Goal: Task Accomplishment & Management: Use online tool/utility

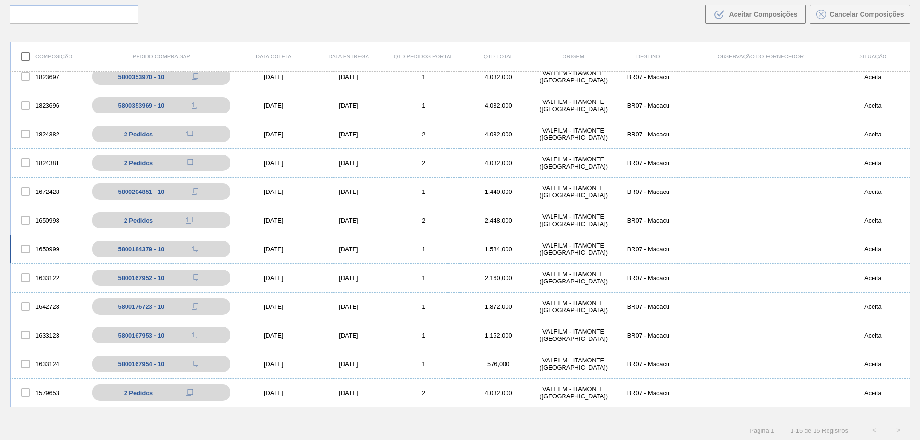
scroll to position [69, 0]
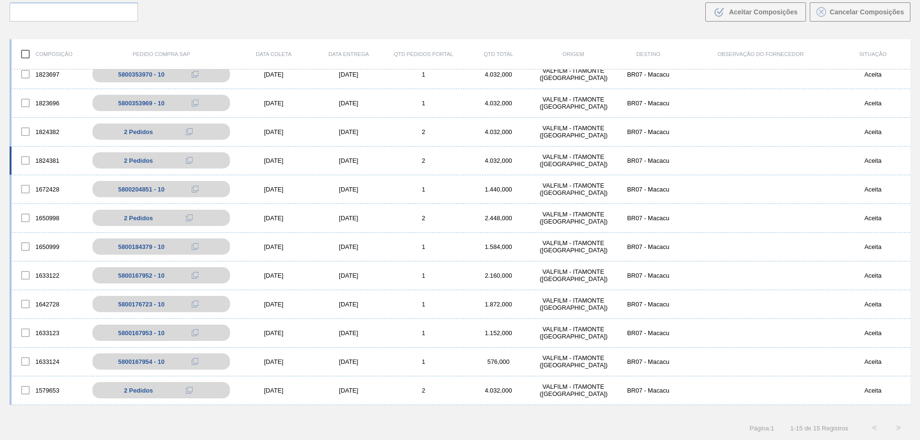
click at [346, 160] on div "[DATE]" at bounding box center [348, 160] width 75 height 7
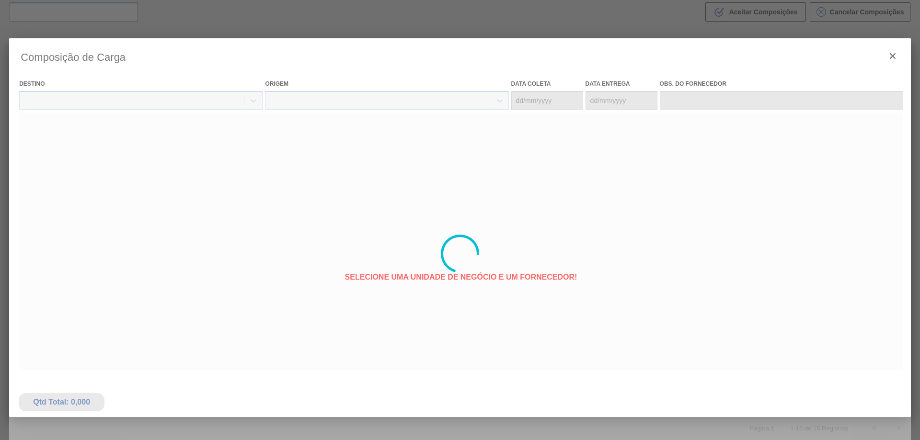
type coleta "[DATE]"
type entrega "[DATE]"
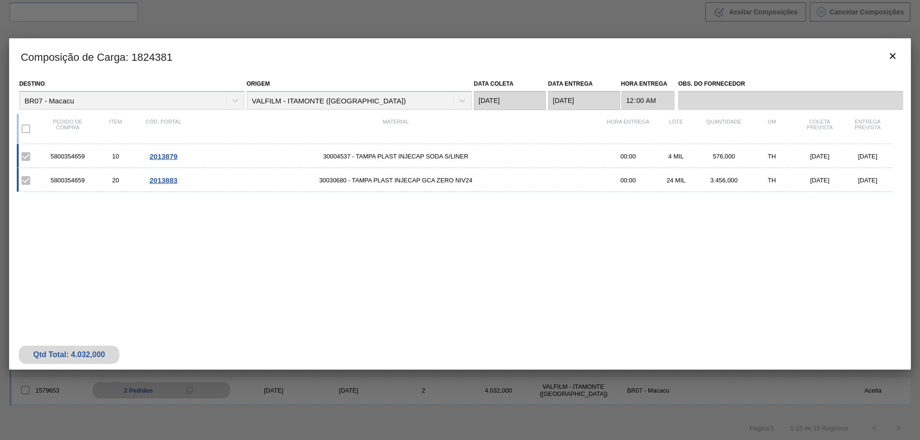
click at [65, 157] on div "5800354659" at bounding box center [68, 156] width 48 height 7
copy div "5800354659"
click at [897, 55] on icon "botão de ícone" at bounding box center [892, 55] width 11 height 11
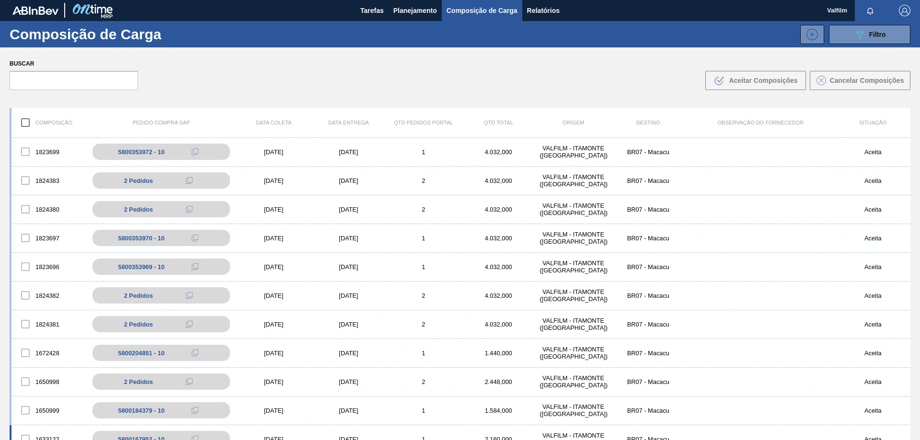
scroll to position [0, 0]
click at [349, 298] on div "[DATE]" at bounding box center [348, 296] width 75 height 7
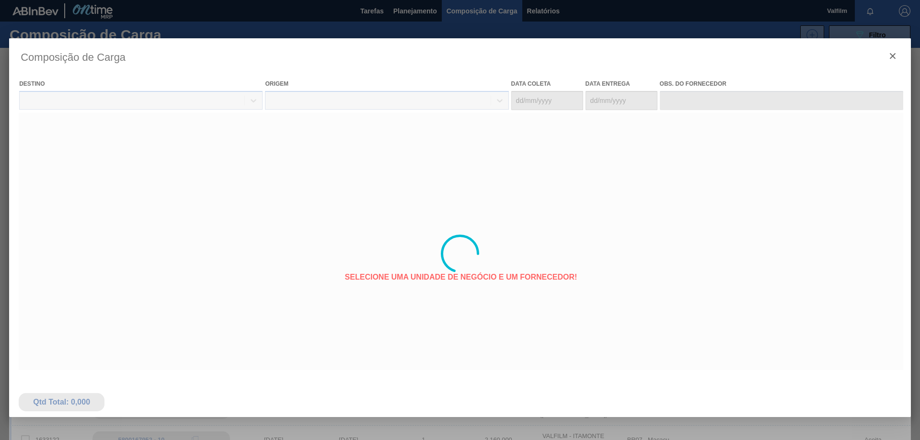
type coleta "[DATE]"
type entrega "[DATE]"
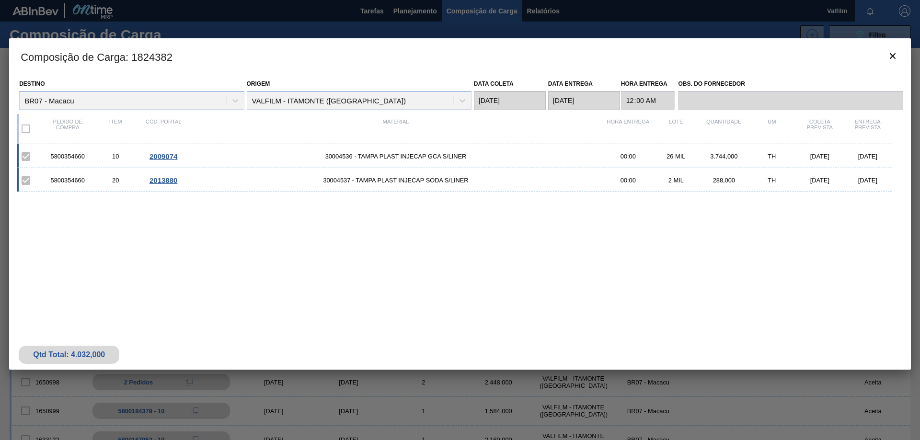
click at [83, 156] on div "5800354660" at bounding box center [68, 156] width 48 height 7
copy div "5800354660"
click at [889, 60] on icon "botão de ícone" at bounding box center [892, 55] width 11 height 11
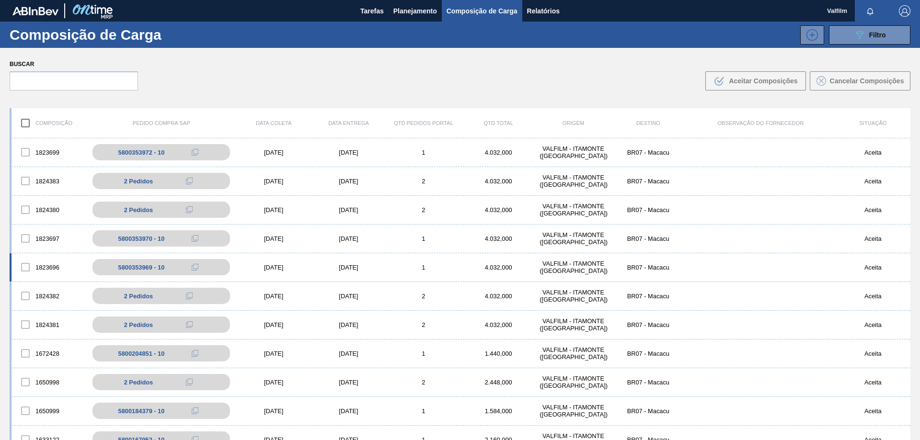
click at [353, 258] on div "1823696 5800353969 - 10 [DATE] [DATE] 1 4.032,000 VALFILM - [GEOGRAPHIC_DATA] (…" at bounding box center [460, 267] width 900 height 29
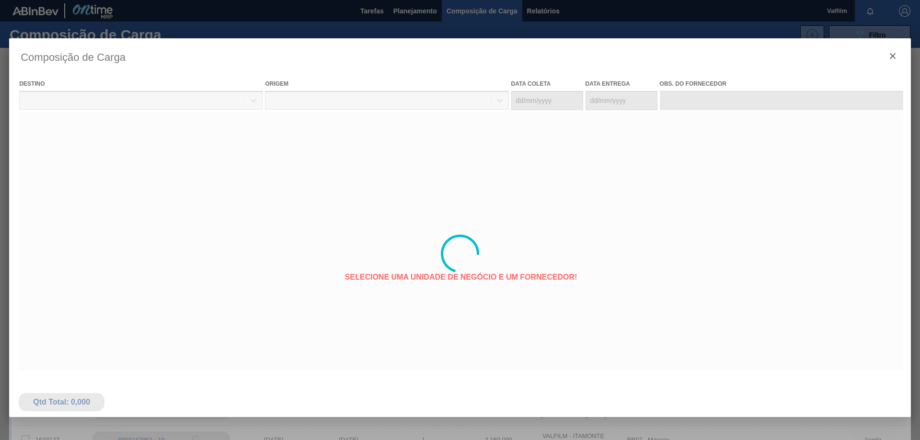
type coleta "[DATE]"
type entrega "[DATE]"
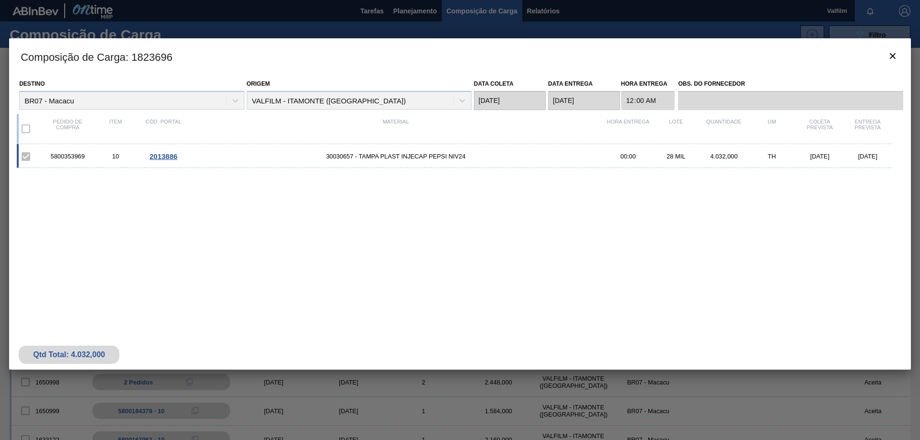
click at [57, 159] on div "5800353969" at bounding box center [68, 156] width 48 height 7
copy div "5800353969"
click at [892, 64] on button "botão de ícone" at bounding box center [892, 56] width 23 height 23
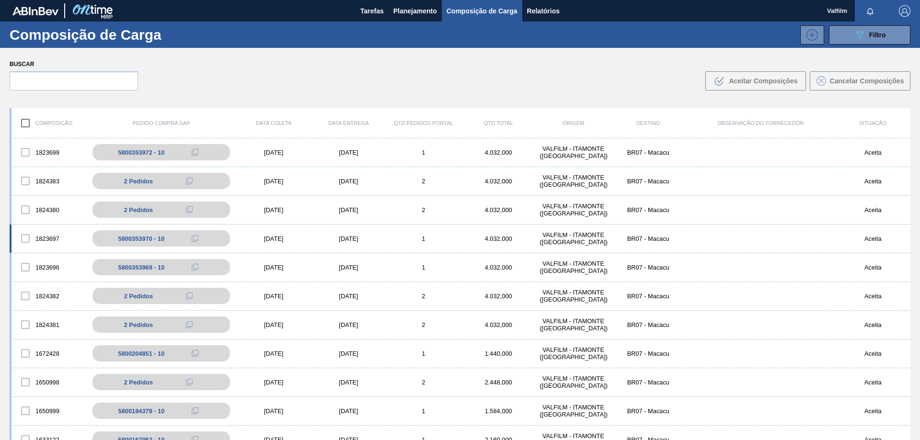
click at [348, 234] on div "1823697 5800353970 - 10 [DATE] [DATE] 1 4.032,000 VALFILM - [GEOGRAPHIC_DATA] (…" at bounding box center [460, 239] width 900 height 29
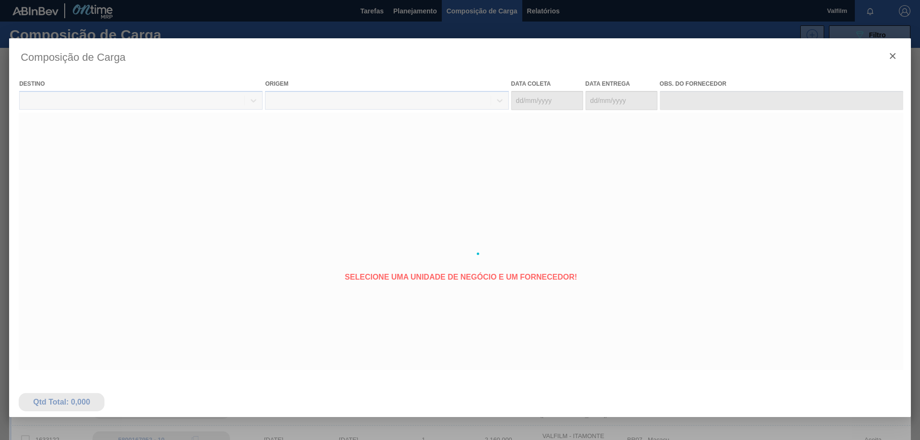
type coleta "[DATE]"
type entrega "[DATE]"
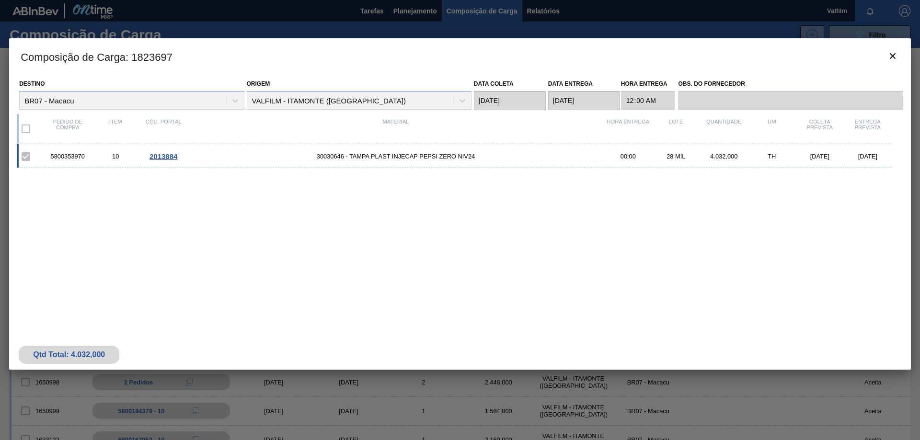
click at [80, 155] on div "5800353970" at bounding box center [68, 156] width 48 height 7
copy div "5800353970"
click at [897, 52] on icon "botão de ícone" at bounding box center [892, 55] width 11 height 11
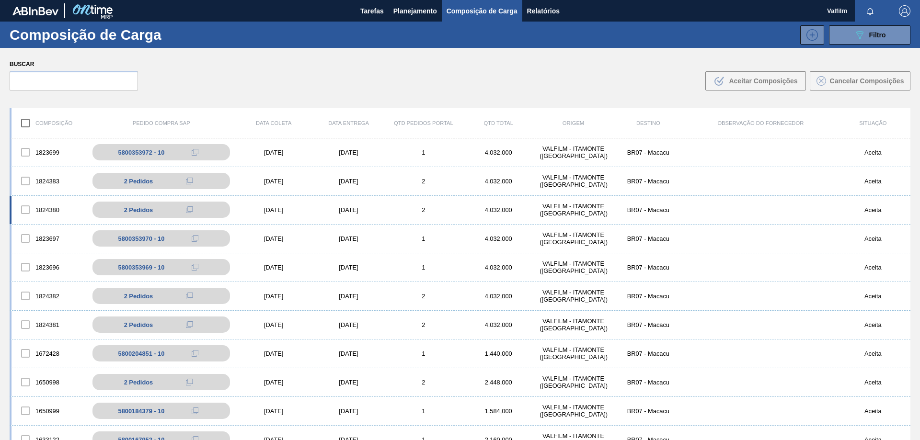
click at [351, 212] on div "[DATE]" at bounding box center [348, 209] width 75 height 7
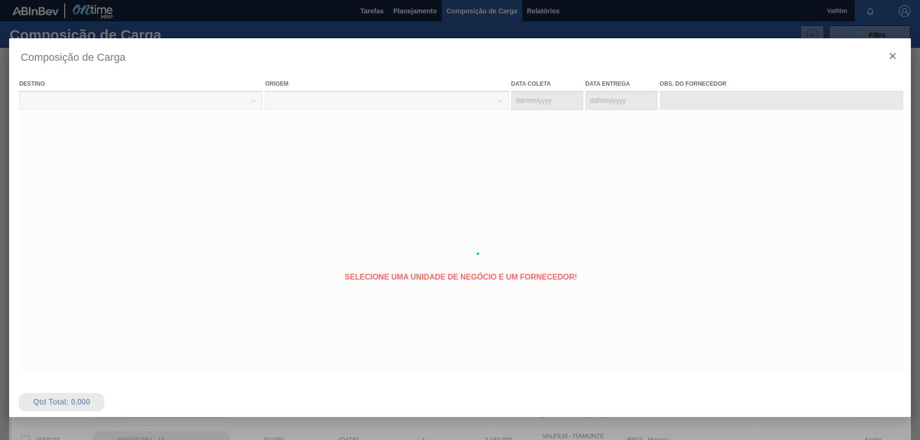
type coleta "[DATE]"
type entrega "[DATE]"
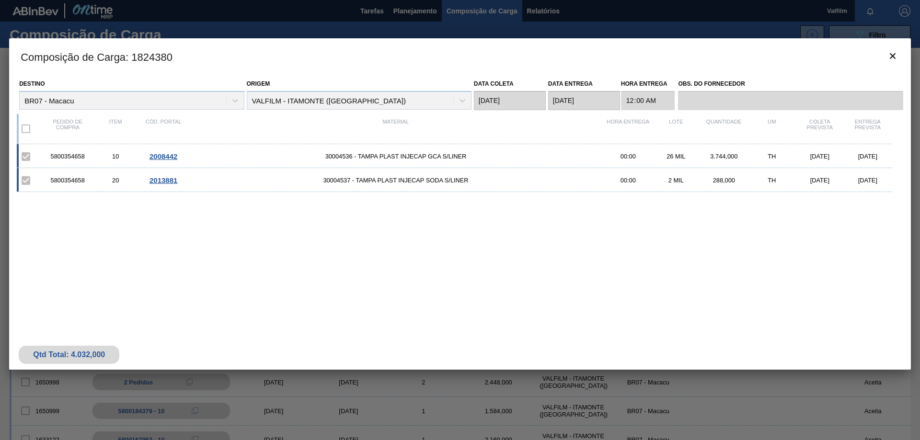
click at [79, 151] on div "5800354658 10 2008442 30004536 - TAMPA PLAST INJECAP GCA S/LINER 00:00 26 MIL 3…" at bounding box center [454, 156] width 875 height 24
copy div "5800354658"
click at [898, 60] on icon "botão de ícone" at bounding box center [892, 55] width 11 height 11
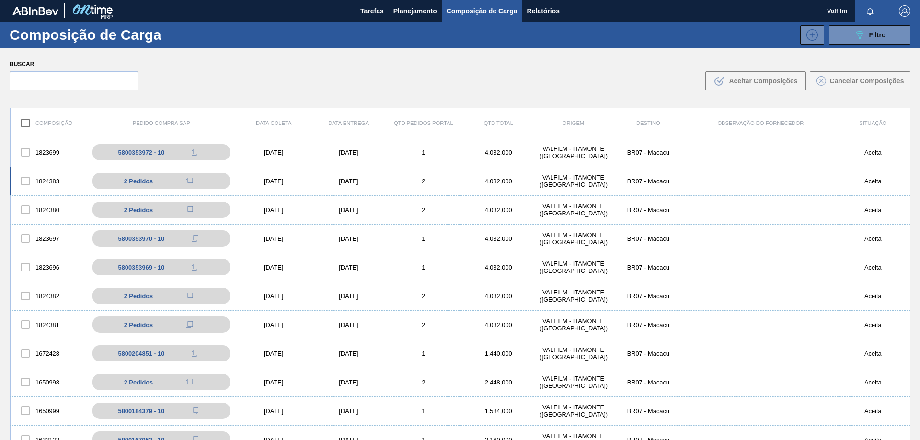
click at [331, 183] on div "[DATE]" at bounding box center [348, 181] width 75 height 7
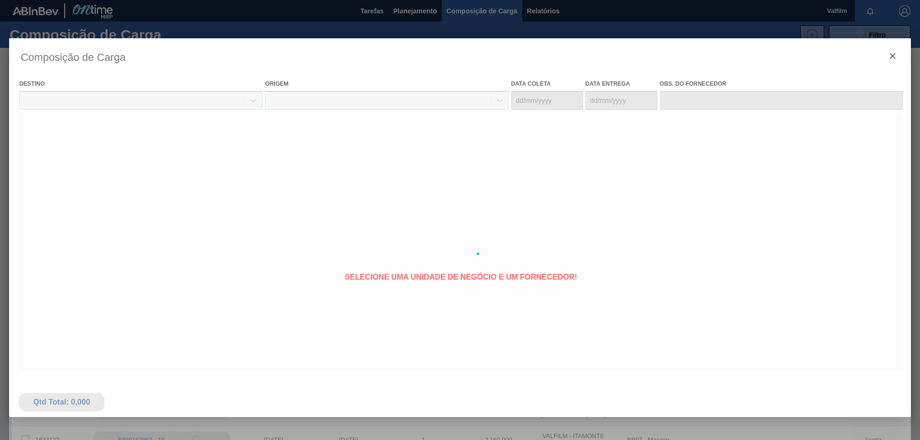
type coleta "[DATE]"
type entrega "[DATE]"
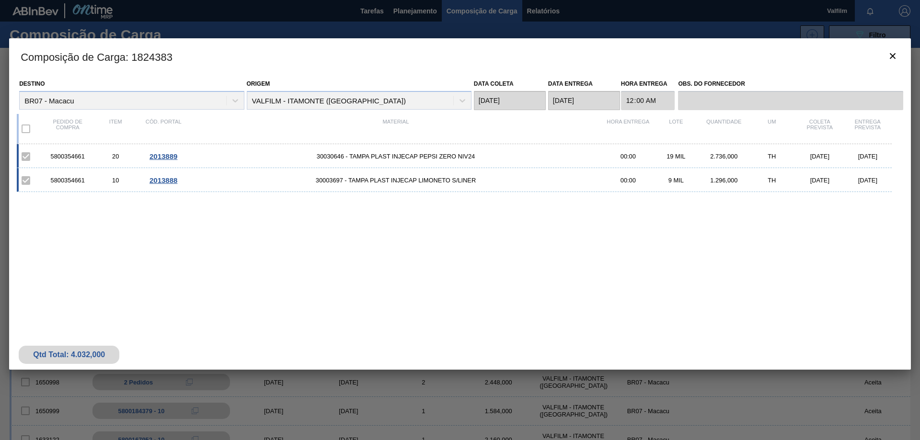
click at [71, 158] on div "5800354661" at bounding box center [68, 156] width 48 height 7
copy div "5800354661"
click at [894, 53] on icon "botão de ícone" at bounding box center [892, 56] width 6 height 6
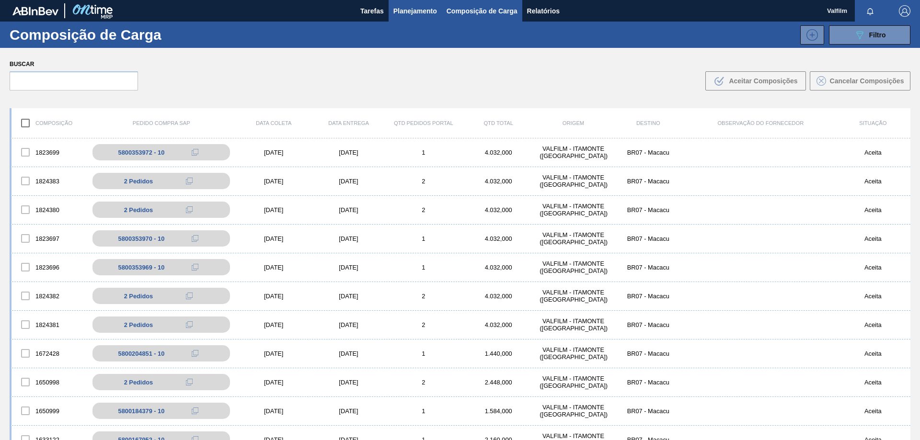
click at [408, 16] on span "Planejamento" at bounding box center [415, 10] width 44 height 11
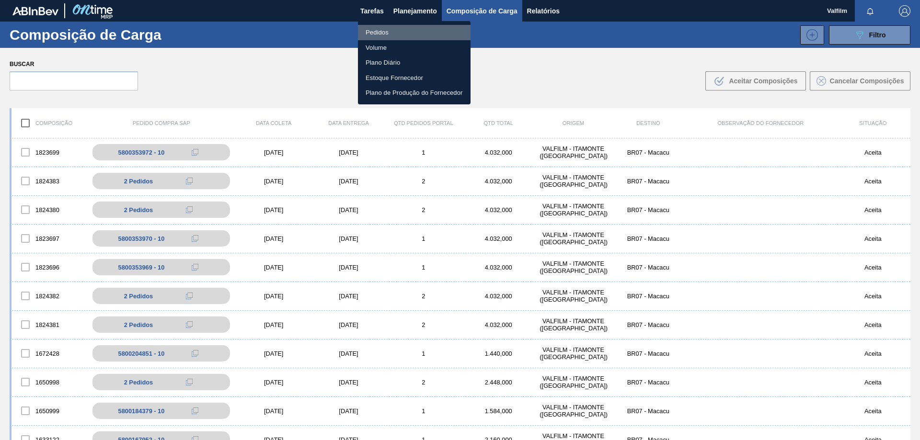
click at [397, 31] on li "Pedidos" at bounding box center [414, 32] width 113 height 15
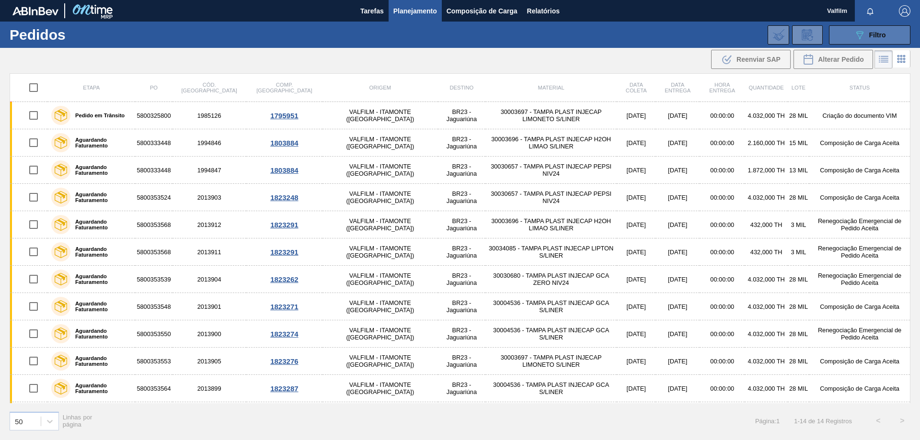
click at [866, 33] on div "089F7B8B-B2A5-4AFE-B5C0-19BA573D28AC Filtro" at bounding box center [870, 34] width 32 height 11
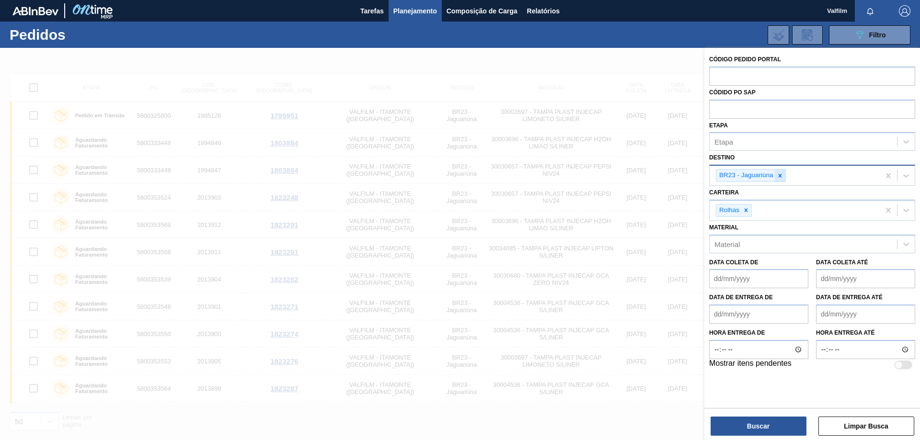
click at [781, 173] on icon at bounding box center [779, 175] width 7 height 7
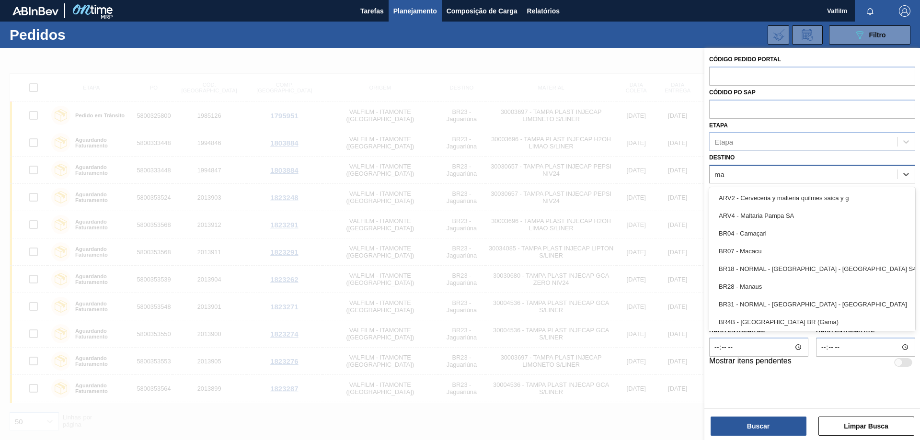
type input "mac"
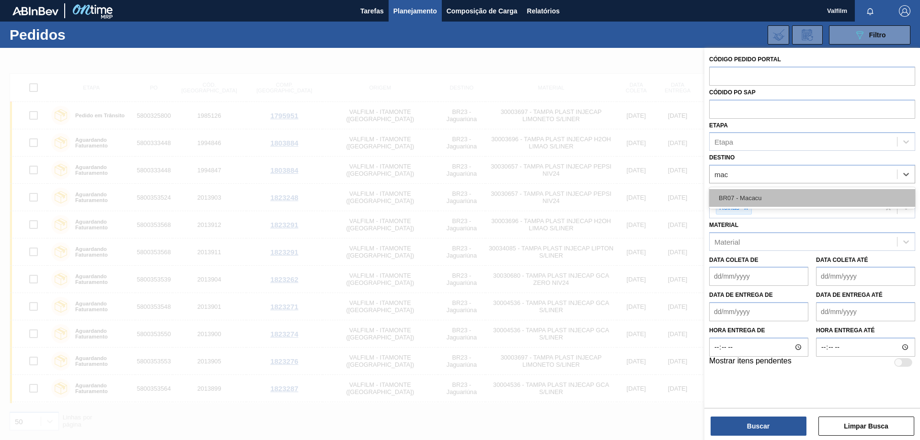
click at [771, 199] on div "BR07 - Macacu" at bounding box center [812, 198] width 206 height 18
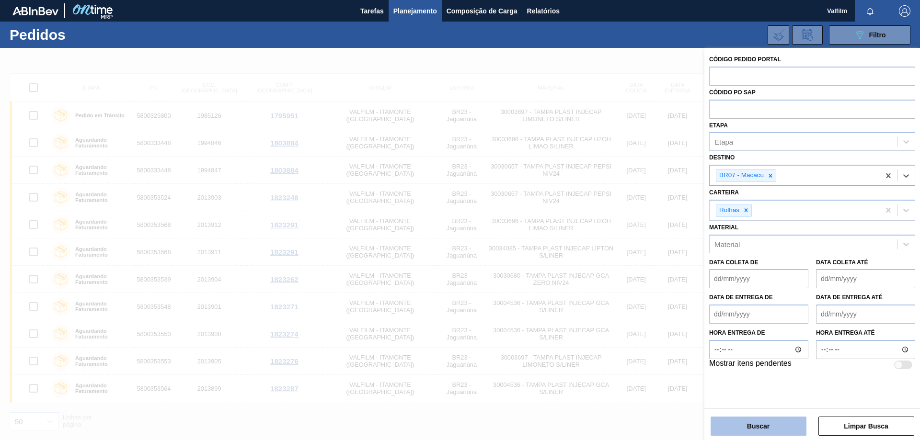
click at [784, 430] on button "Buscar" at bounding box center [758, 426] width 96 height 19
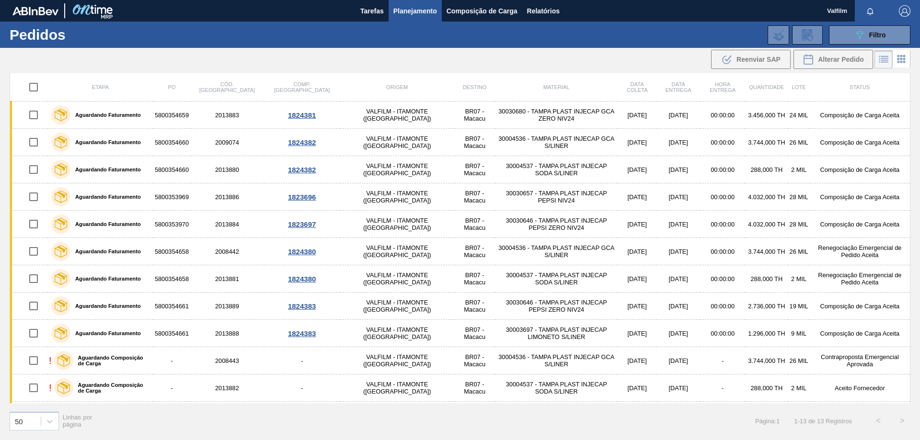
scroll to position [54, 0]
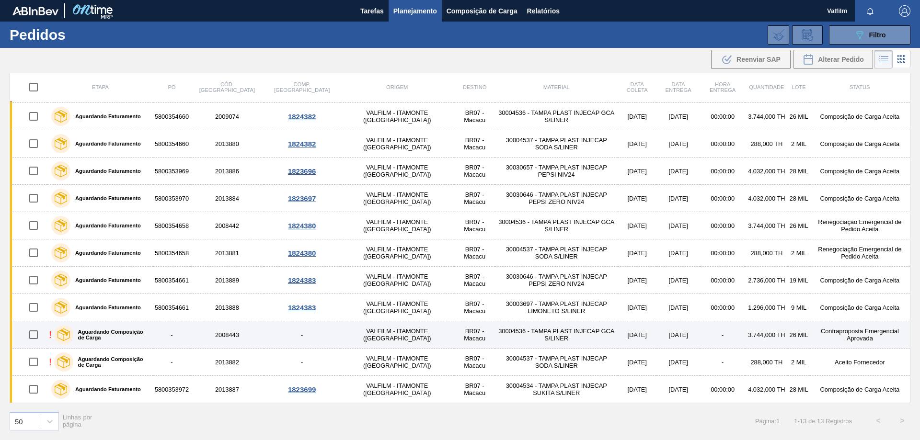
click at [842, 335] on td "Contraproposta Emergencial Aprovada" at bounding box center [859, 334] width 101 height 27
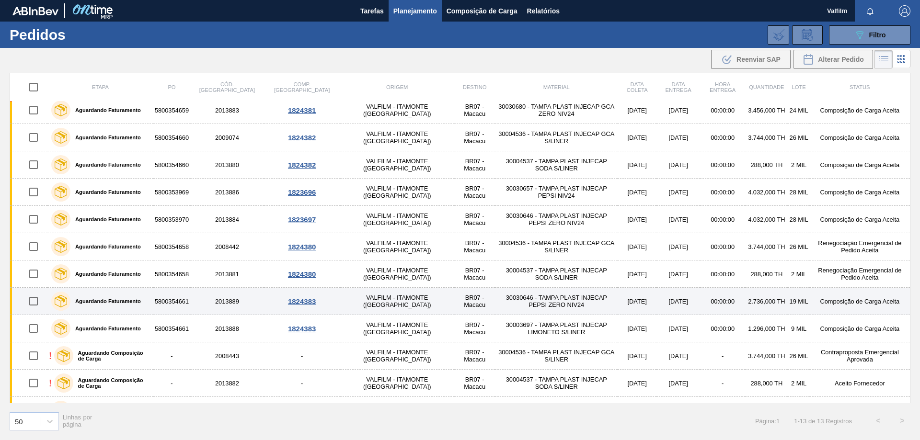
scroll to position [54, 0]
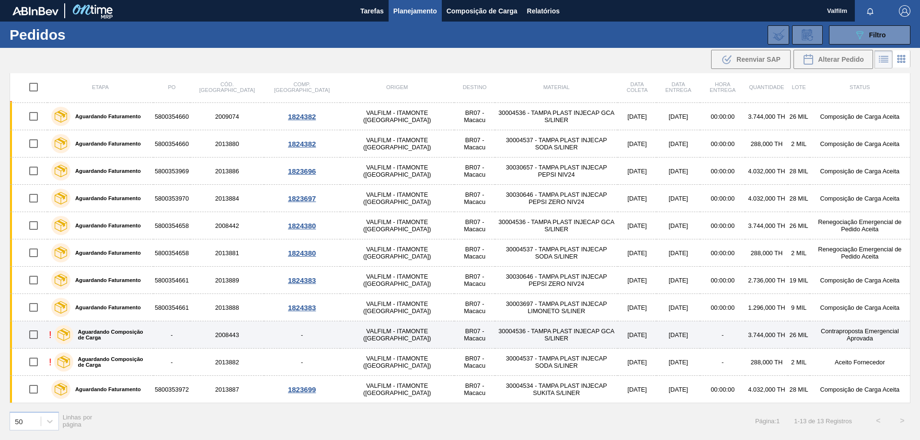
click at [700, 332] on td "-" at bounding box center [722, 334] width 45 height 27
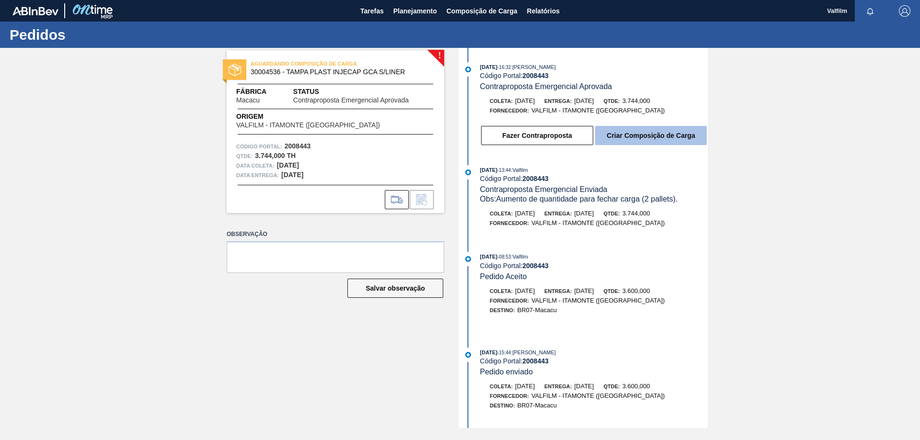
click at [636, 136] on button "Criar Composição de Carga" at bounding box center [651, 135] width 112 height 19
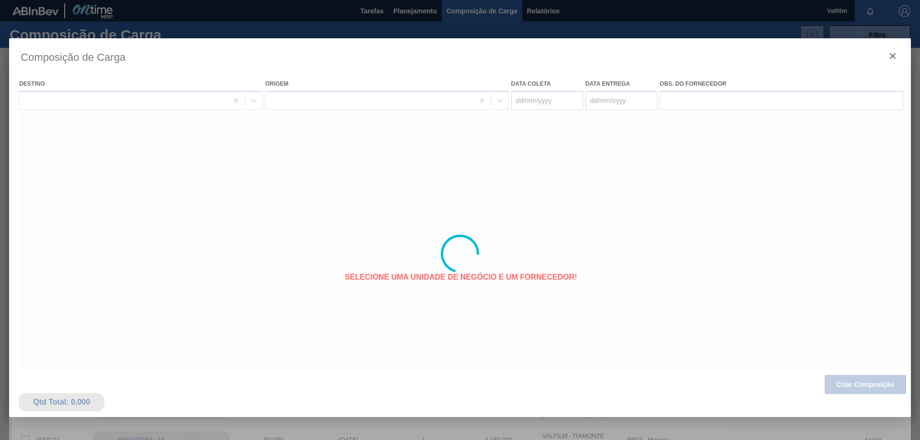
type coleta "[DATE]"
type entrega "[DATE]"
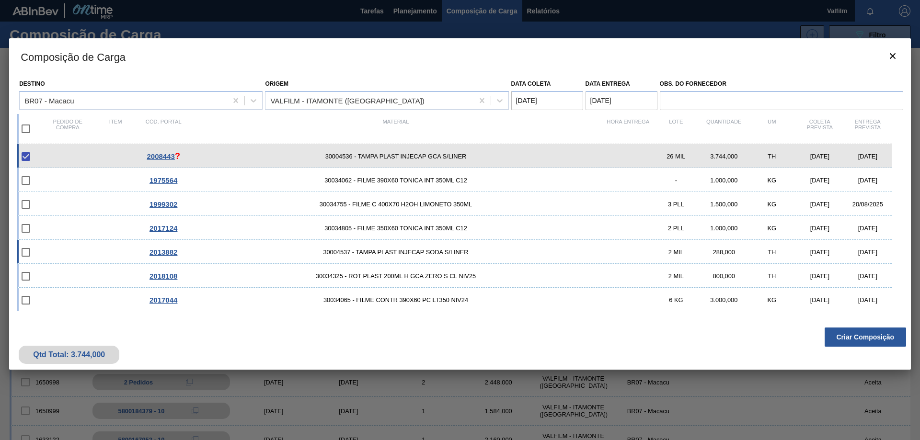
click at [870, 252] on div "[DATE]" at bounding box center [867, 252] width 48 height 7
checkbox input "true"
click at [867, 333] on button "Criar Composição" at bounding box center [864, 337] width 81 height 19
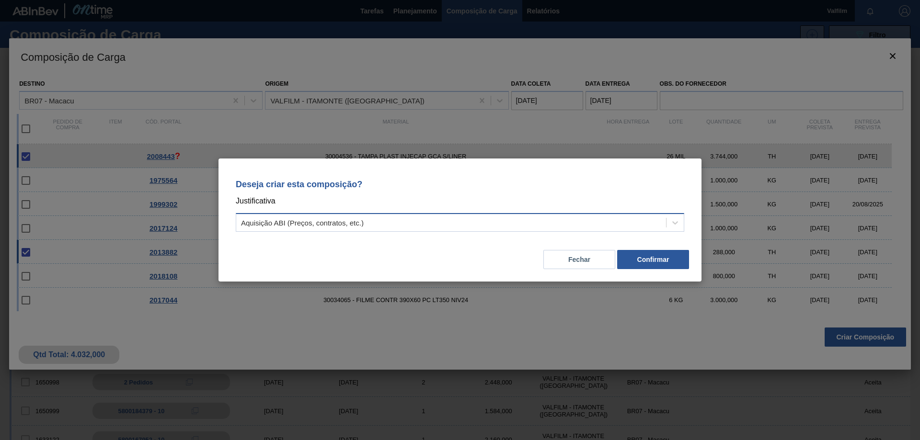
click at [514, 219] on div "Aquisição ABI (Preços, contratos, etc.)" at bounding box center [451, 223] width 430 height 14
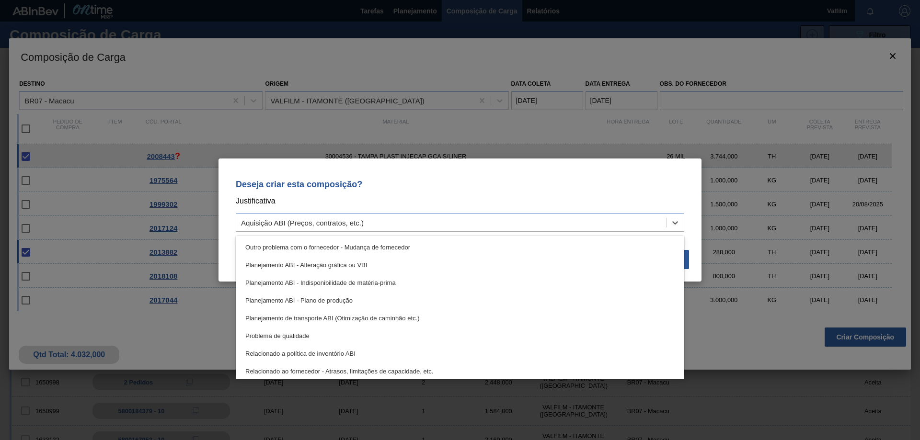
scroll to position [179, 0]
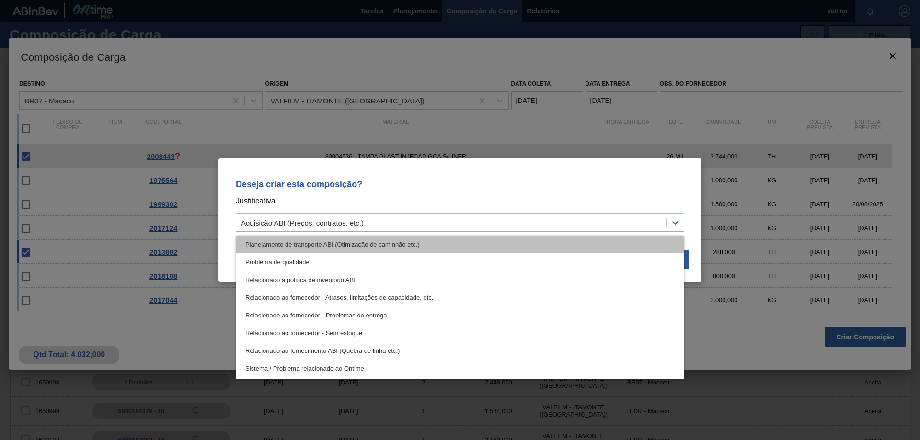
click at [407, 244] on div "Planejamento de transporte ABI (Otimização de caminhão etc.)" at bounding box center [460, 245] width 448 height 18
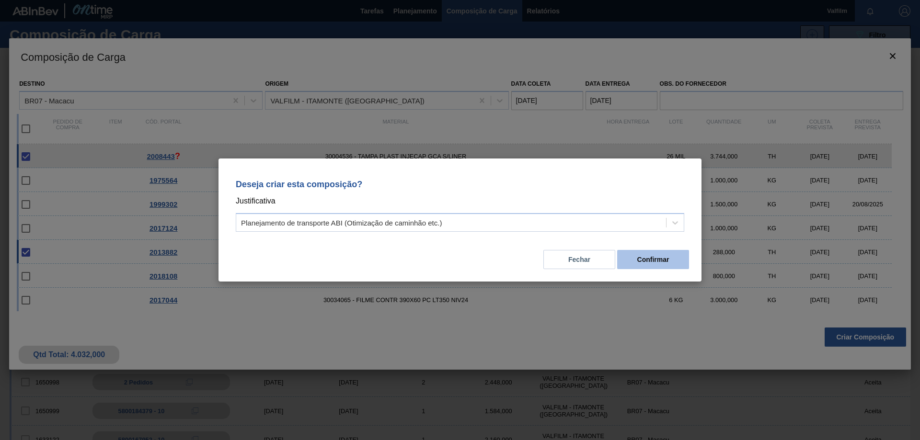
click at [643, 267] on button "Confirmar" at bounding box center [653, 259] width 72 height 19
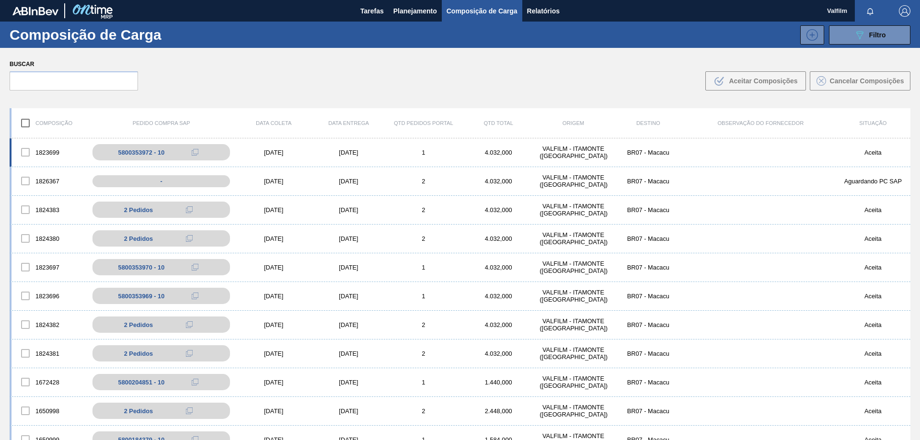
click at [317, 154] on div "[DATE]" at bounding box center [348, 152] width 75 height 7
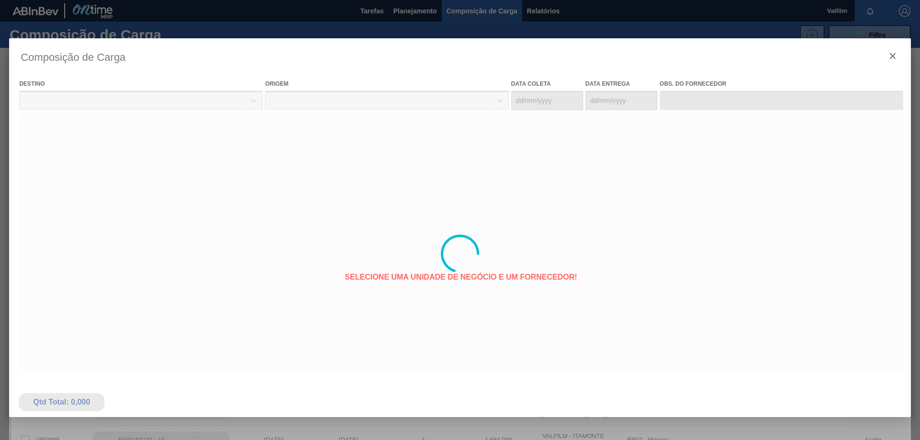
type coleta "[DATE]"
type entrega "[DATE]"
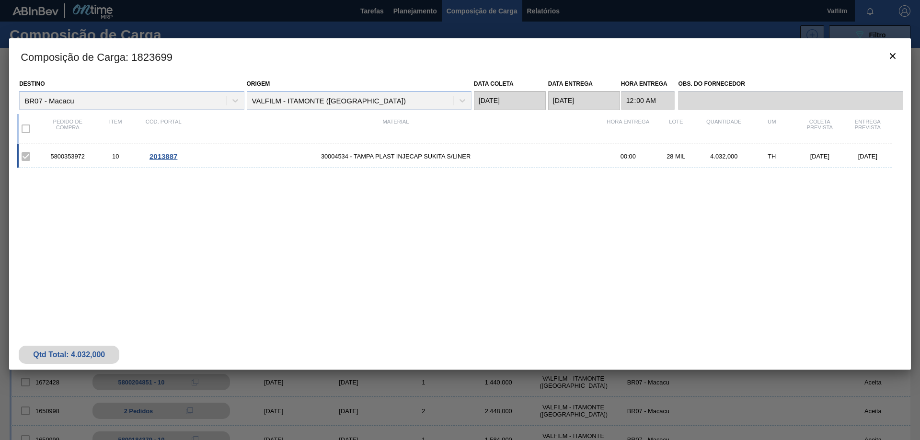
click at [78, 159] on div "5800353972" at bounding box center [68, 156] width 48 height 7
copy div "5800353972"
click at [899, 52] on button "botão de ícone" at bounding box center [892, 56] width 23 height 23
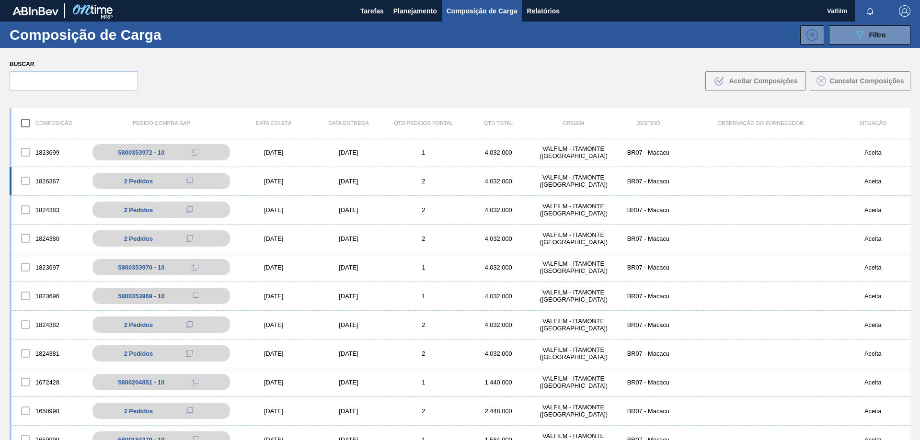
click at [341, 179] on div "[DATE]" at bounding box center [348, 181] width 75 height 7
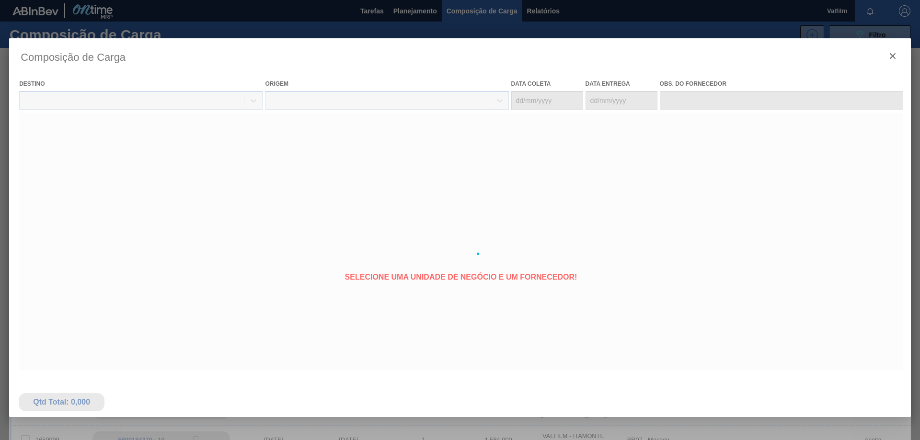
type coleta "[DATE]"
type entrega "[DATE]"
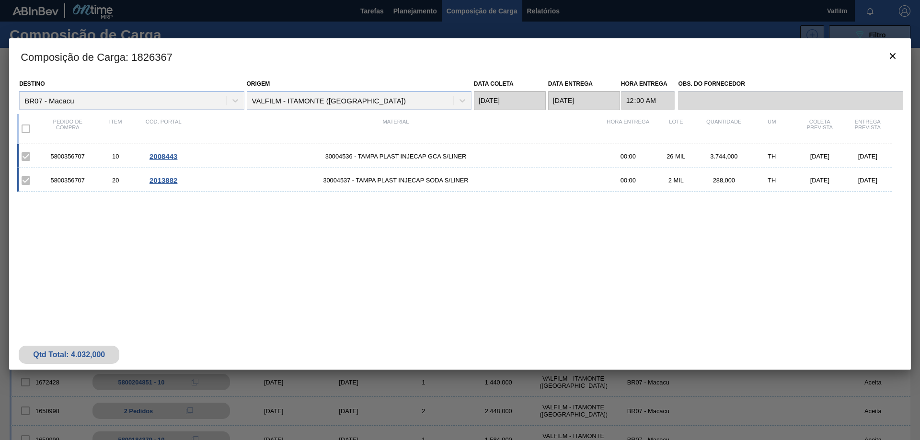
click at [69, 155] on div "5800356707" at bounding box center [68, 156] width 48 height 7
copy div "5800356707"
click at [890, 56] on icon "botão de ícone" at bounding box center [892, 55] width 11 height 11
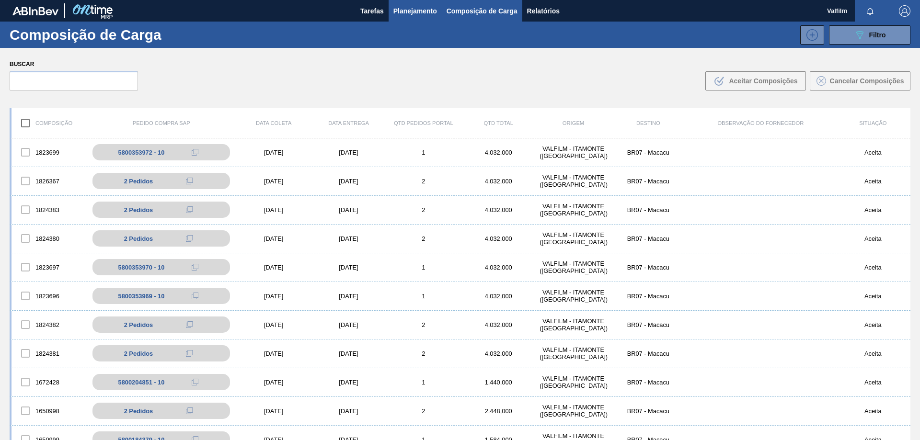
click at [394, 7] on span "Planejamento" at bounding box center [415, 10] width 44 height 11
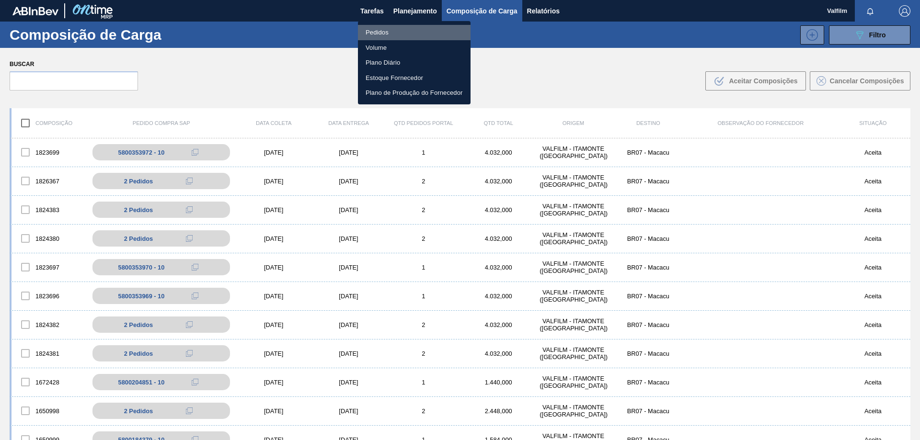
click at [384, 31] on li "Pedidos" at bounding box center [414, 32] width 113 height 15
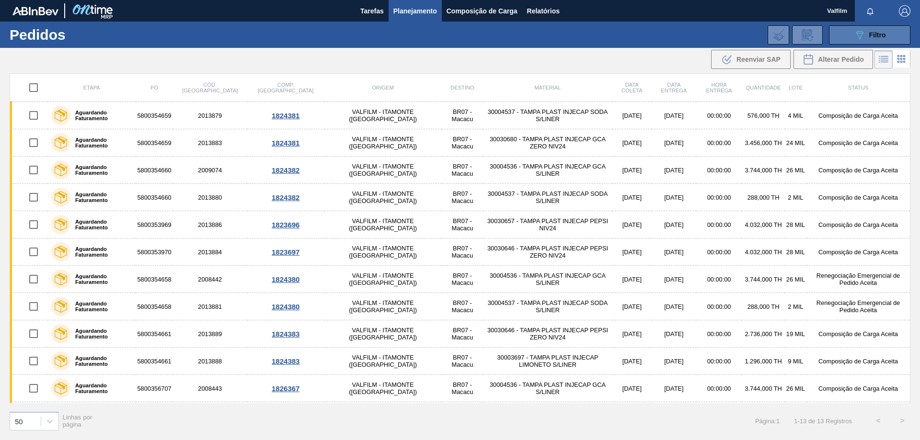
click at [870, 36] on span "Filtro" at bounding box center [877, 35] width 17 height 8
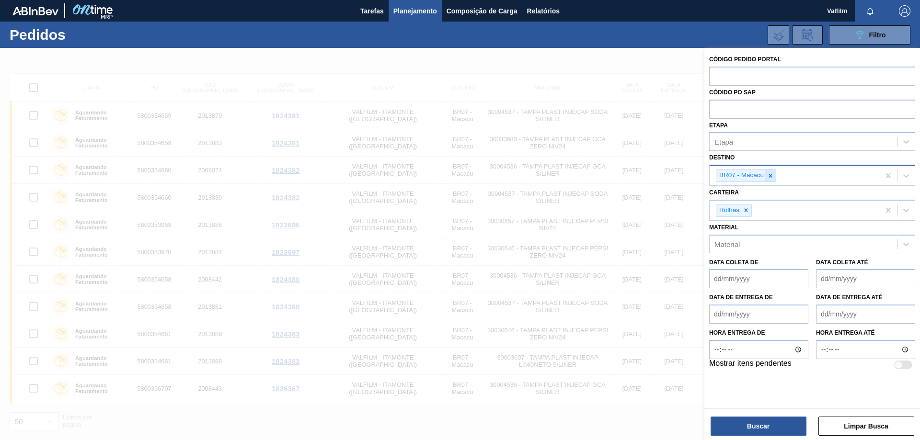
click at [768, 172] on div at bounding box center [770, 176] width 11 height 12
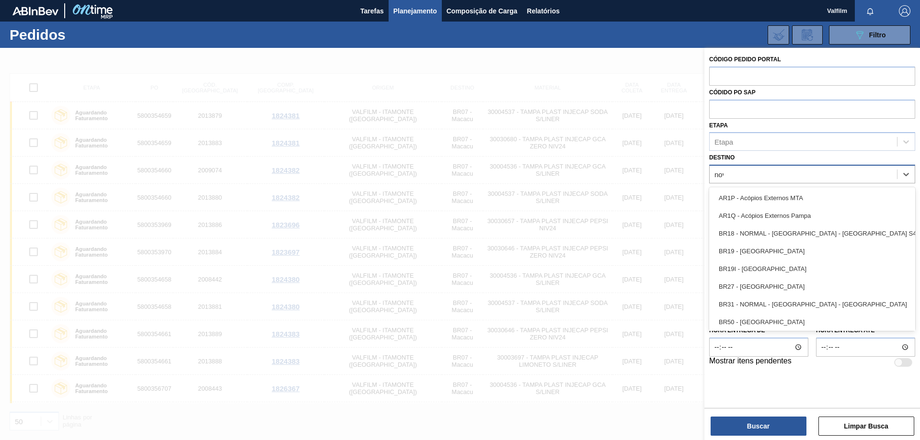
type input "nova"
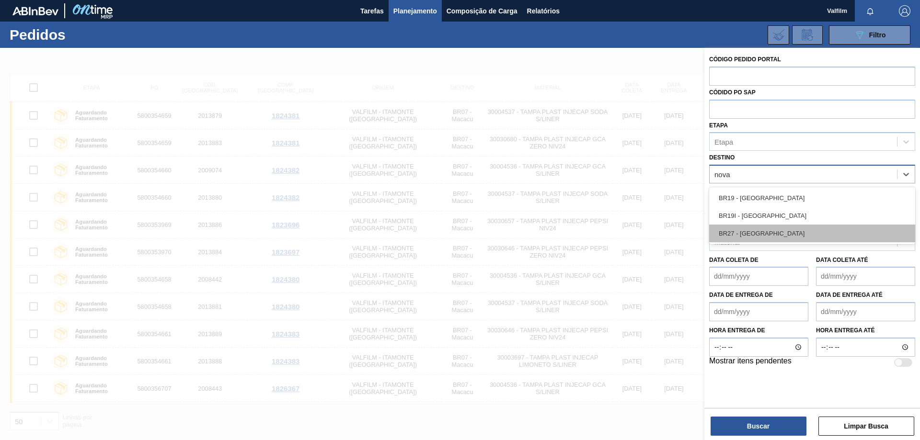
click at [786, 231] on div "BR27 - [GEOGRAPHIC_DATA]" at bounding box center [812, 234] width 206 height 18
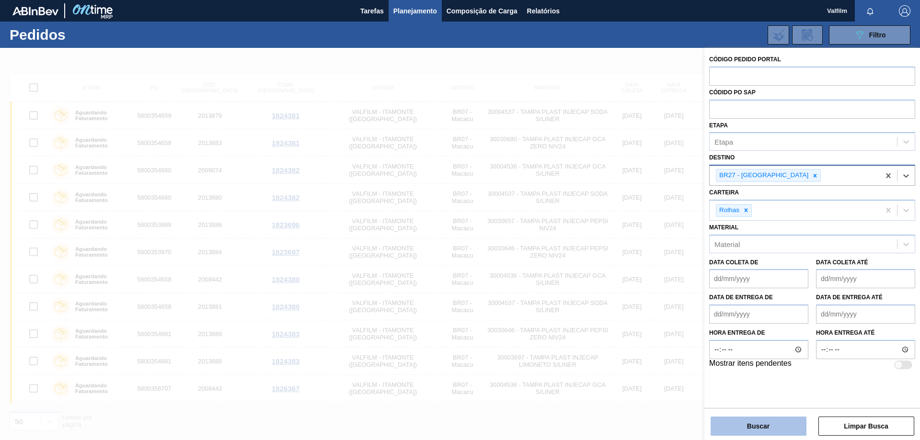
click at [759, 432] on button "Buscar" at bounding box center [758, 426] width 96 height 19
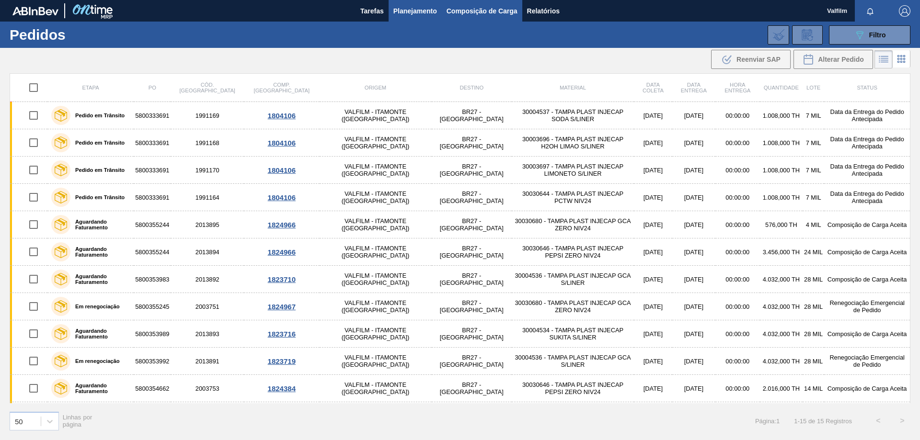
click at [501, 4] on button "Composição de Carga" at bounding box center [482, 11] width 80 height 22
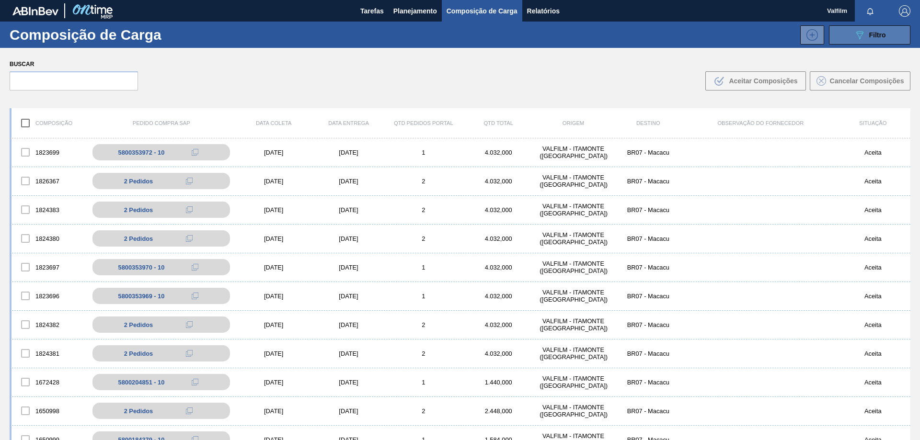
click at [848, 32] on button "089F7B8B-B2A5-4AFE-B5C0-19BA573D28AC Filtro" at bounding box center [869, 34] width 81 height 19
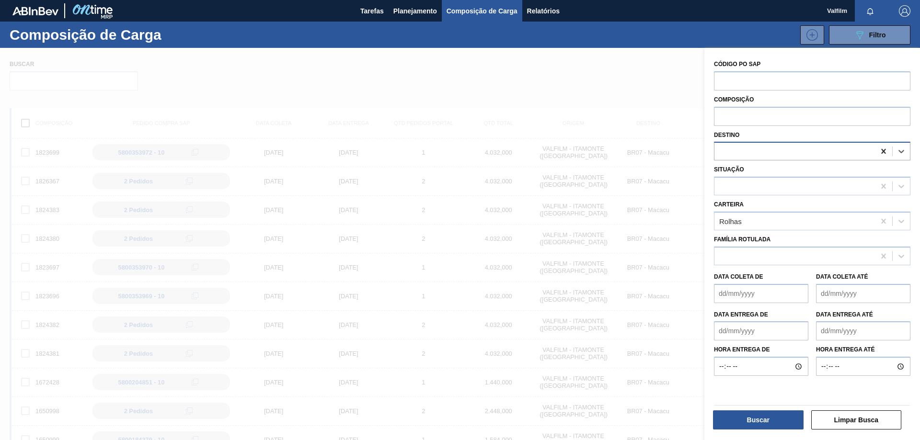
click at [878, 149] on icon at bounding box center [883, 152] width 10 height 10
type input "nova mina"
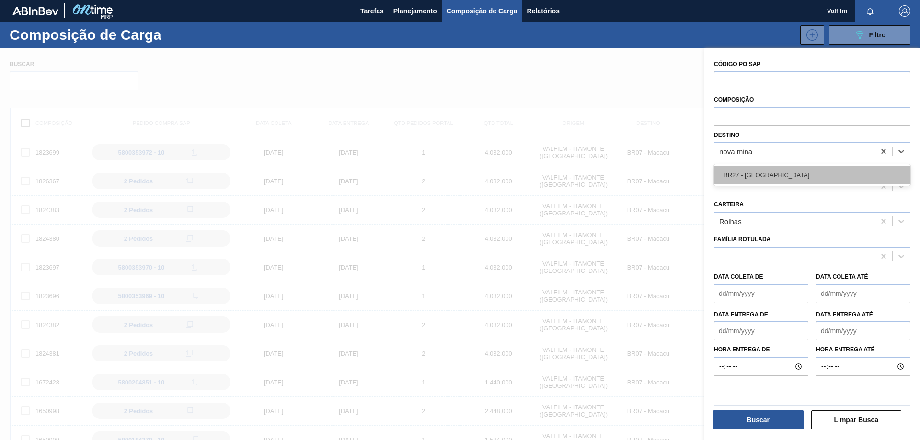
click at [827, 168] on div "BR27 - [GEOGRAPHIC_DATA]" at bounding box center [812, 175] width 196 height 18
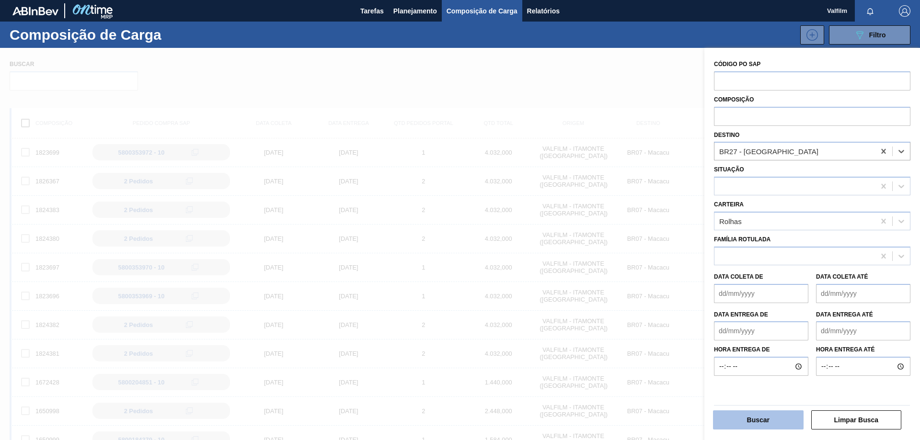
drag, startPoint x: 771, startPoint y: 430, endPoint x: 770, endPoint y: 422, distance: 7.7
click at [770, 429] on div "Buscar" at bounding box center [759, 420] width 98 height 21
click at [770, 422] on button "Buscar" at bounding box center [758, 419] width 91 height 19
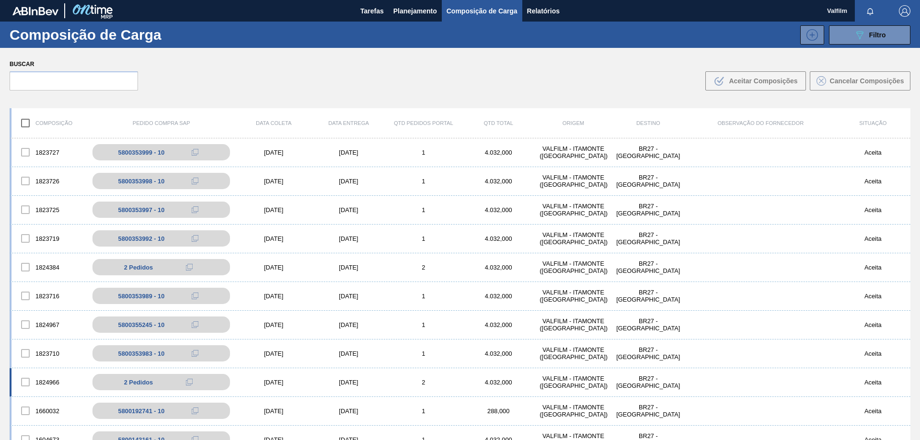
click at [348, 385] on div "[DATE]" at bounding box center [348, 382] width 75 height 7
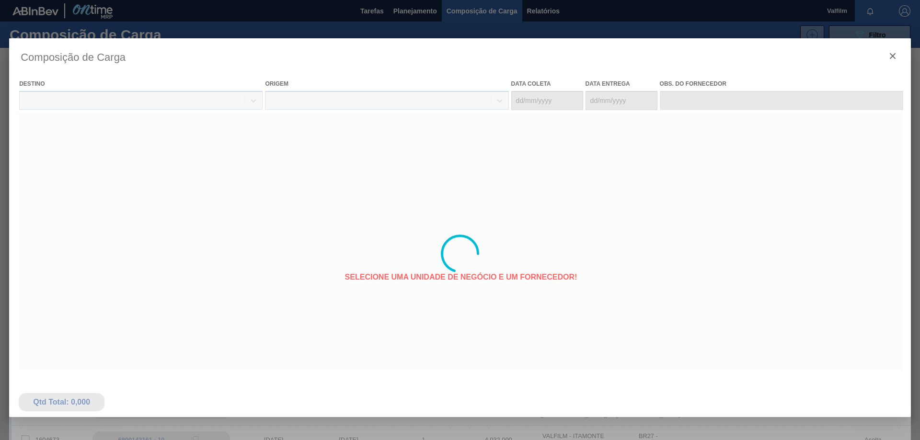
type coleta "[DATE]"
type entrega "[DATE]"
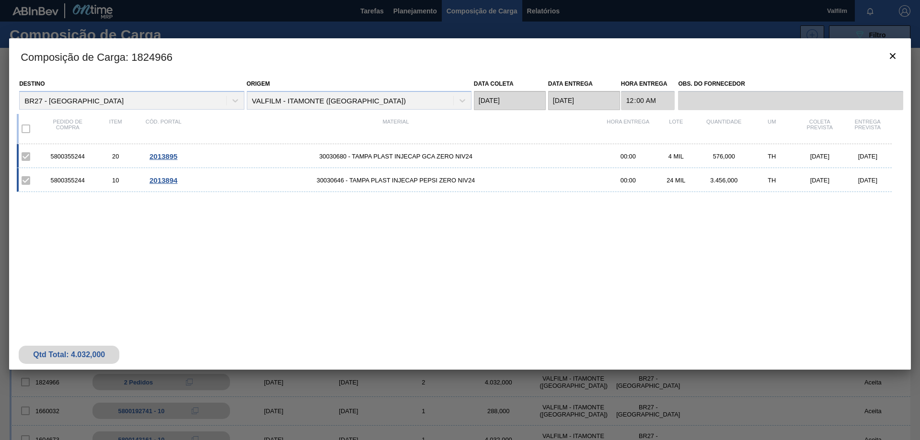
click at [80, 152] on div "5800355244 20 2013895 30030680 - TAMPA PLAST INJECAP GCA ZERO NIV24 00:00 4 MIL…" at bounding box center [454, 156] width 875 height 24
copy div "5800355244"
click at [898, 57] on button "botão de ícone" at bounding box center [892, 56] width 23 height 23
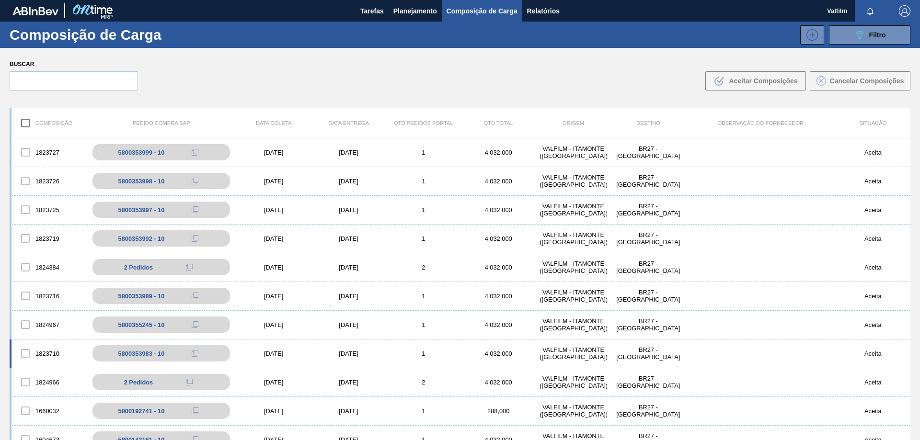
click at [344, 352] on div "[DATE]" at bounding box center [348, 353] width 75 height 7
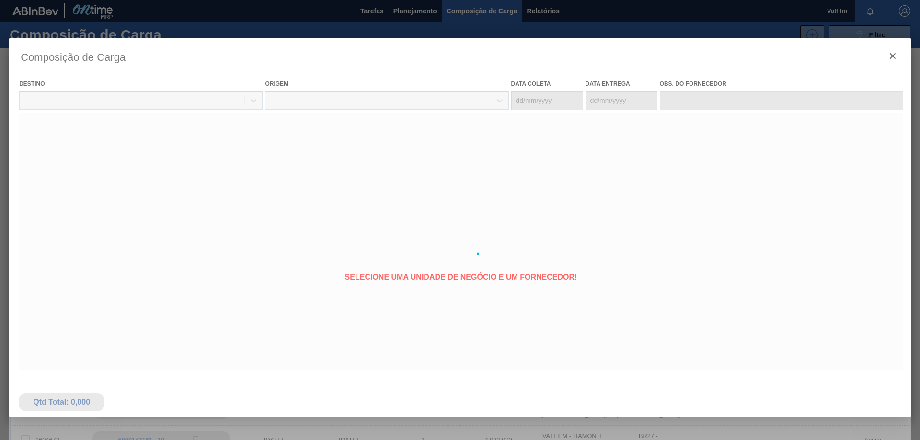
type coleta "[DATE]"
type entrega "[DATE]"
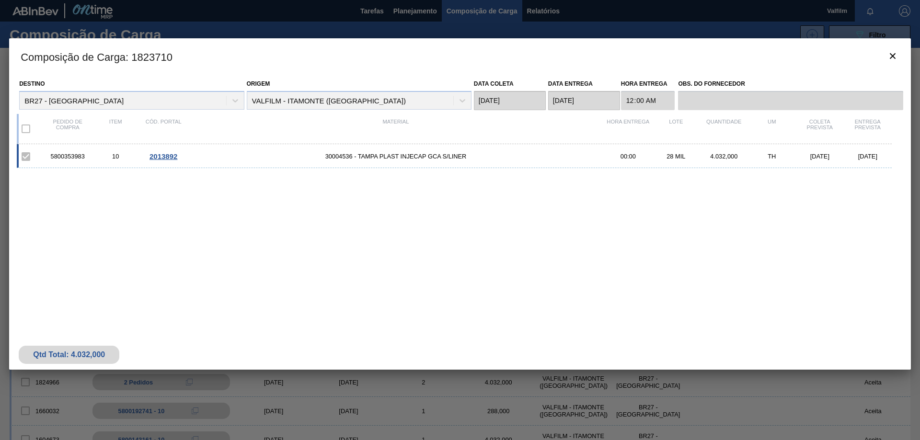
click at [66, 155] on div "5800353983" at bounding box center [68, 156] width 48 height 7
copy div "5800353983"
click at [894, 56] on icon "botão de ícone" at bounding box center [892, 55] width 11 height 11
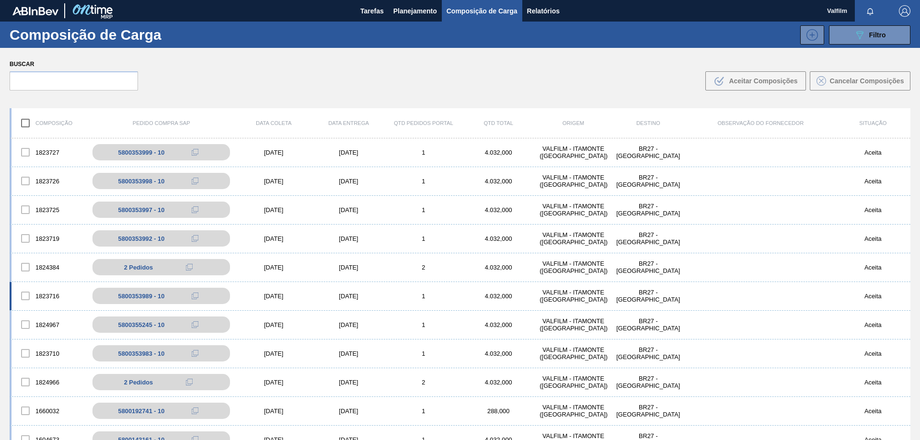
click at [350, 288] on div "1823716 5800353989 - 10 [DATE] [DATE] 1 4.032,000 VALFILM - [GEOGRAPHIC_DATA] (…" at bounding box center [460, 296] width 900 height 29
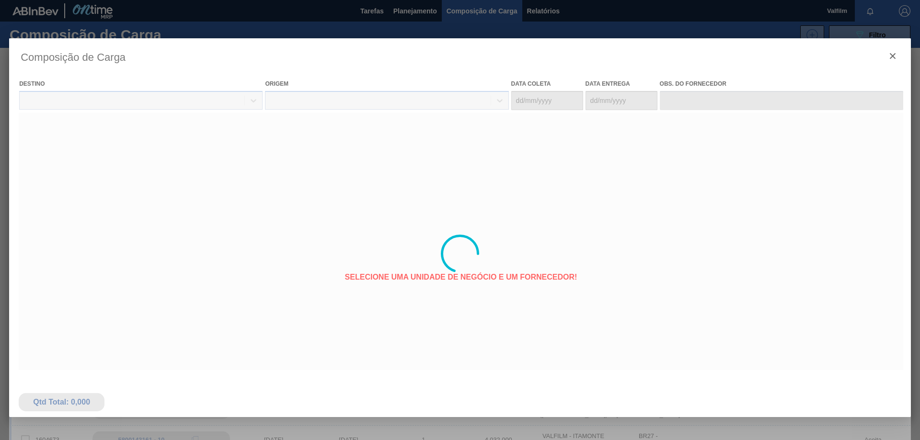
type coleta "[DATE]"
type entrega "[DATE]"
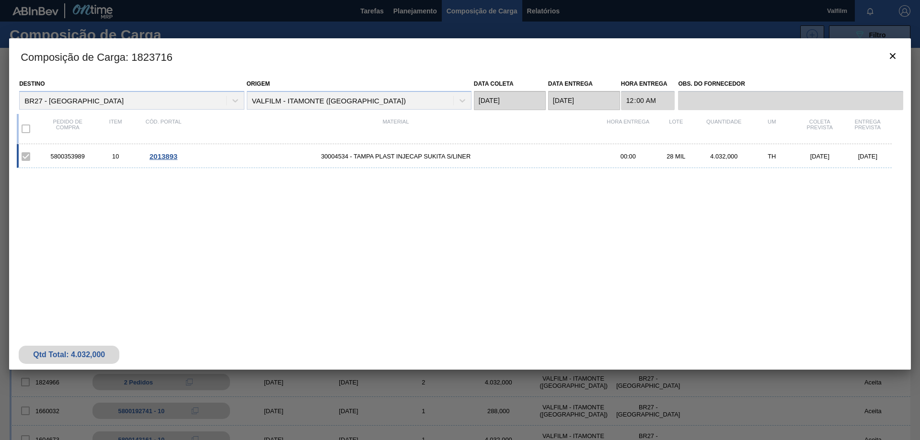
click at [61, 153] on div "5800353989" at bounding box center [68, 156] width 48 height 7
click at [893, 53] on icon "botão de ícone" at bounding box center [892, 55] width 11 height 11
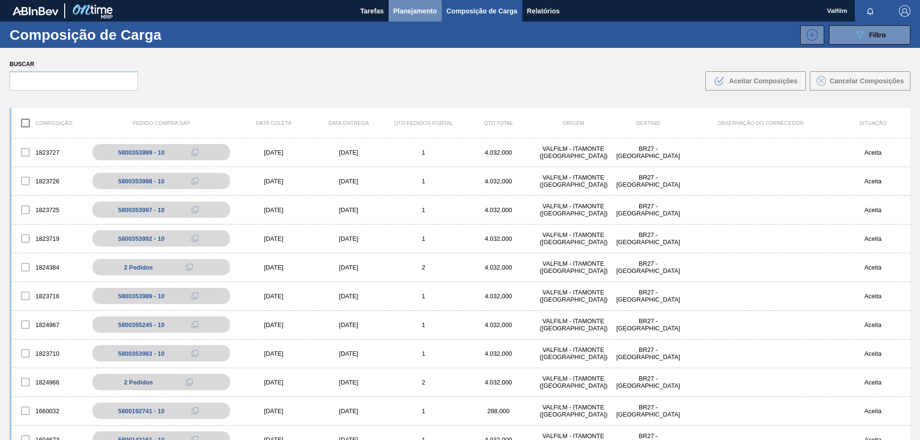
click at [414, 14] on span "Planejamento" at bounding box center [415, 10] width 44 height 11
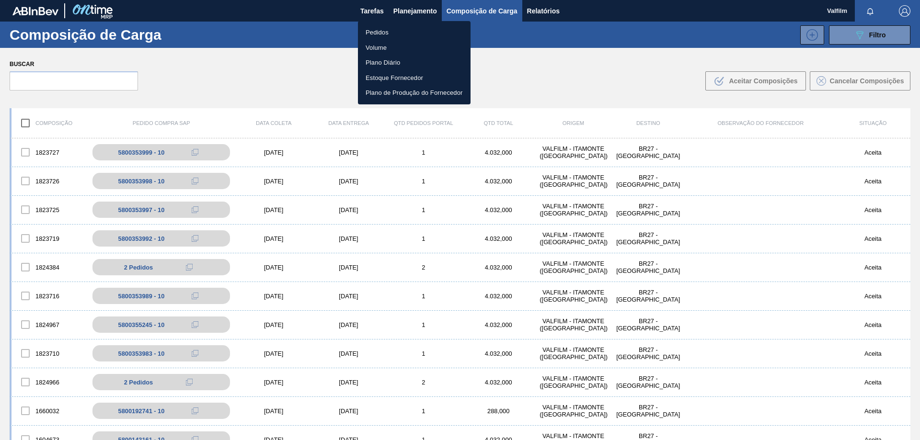
click at [399, 28] on li "Pedidos" at bounding box center [414, 32] width 113 height 15
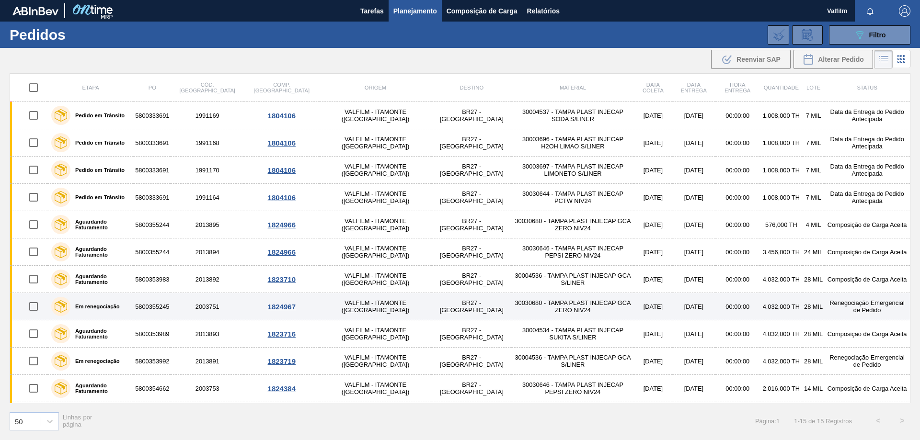
click at [878, 307] on td "Renegociação Emergencial de Pedido" at bounding box center [867, 306] width 86 height 27
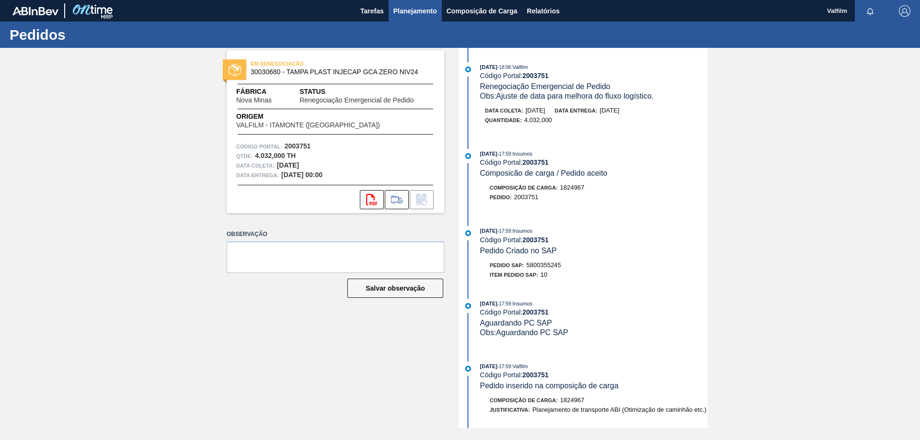
click at [414, 8] on span "Planejamento" at bounding box center [415, 10] width 44 height 11
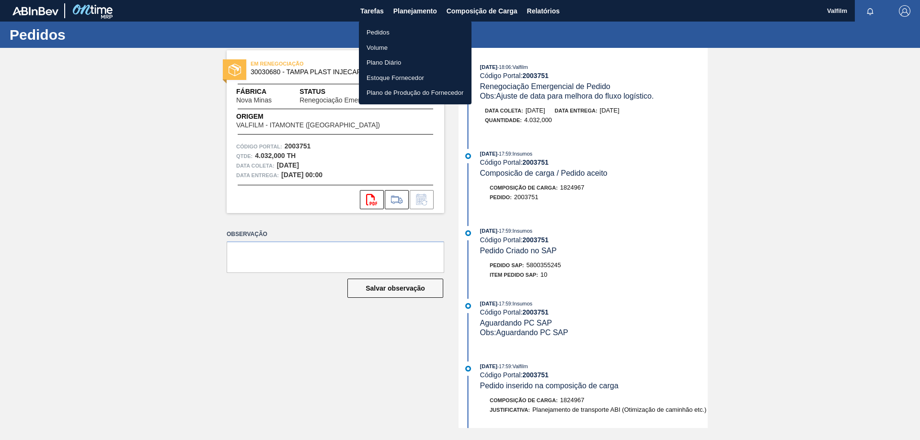
click at [483, 13] on div at bounding box center [460, 220] width 920 height 440
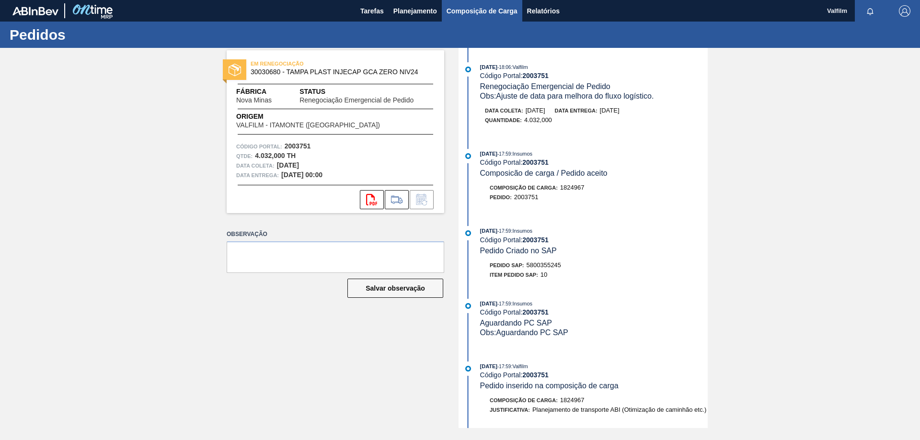
click at [479, 10] on span "Composição de Carga" at bounding box center [481, 10] width 71 height 11
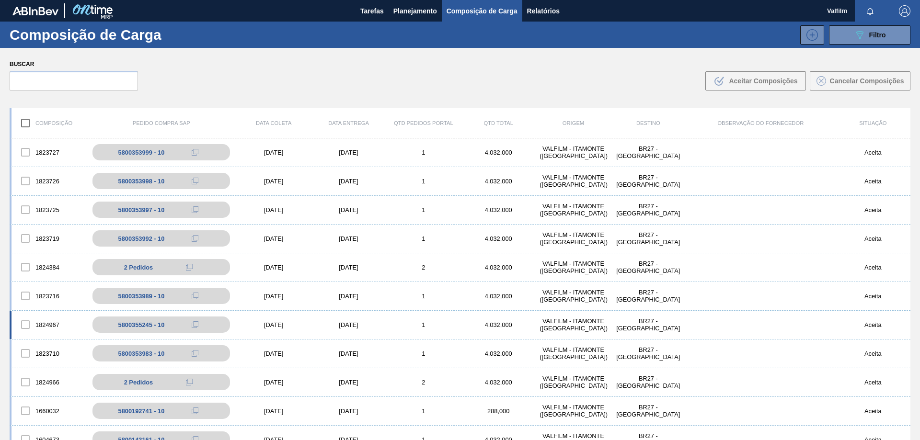
click at [345, 327] on div "[DATE]" at bounding box center [348, 324] width 75 height 7
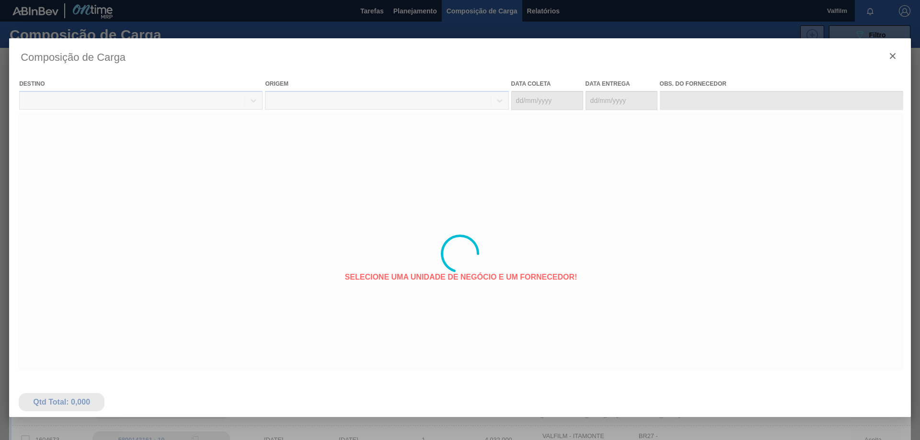
type coleta "[DATE]"
type entrega "[DATE]"
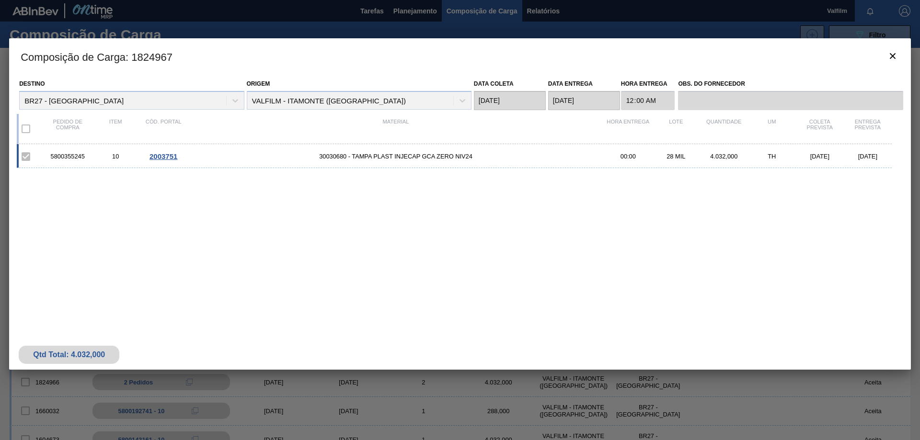
click at [68, 157] on div "5800355245" at bounding box center [68, 156] width 48 height 7
click at [889, 60] on icon "botão de ícone" at bounding box center [892, 55] width 11 height 11
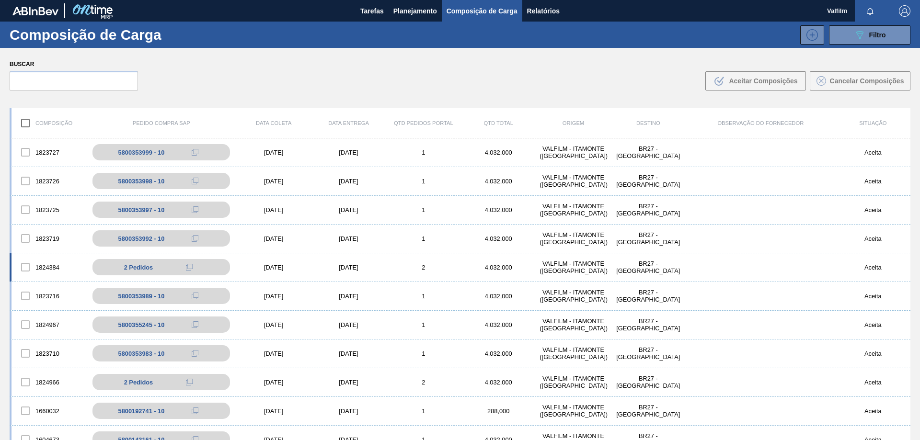
click at [342, 264] on div "[DATE]" at bounding box center [348, 267] width 75 height 7
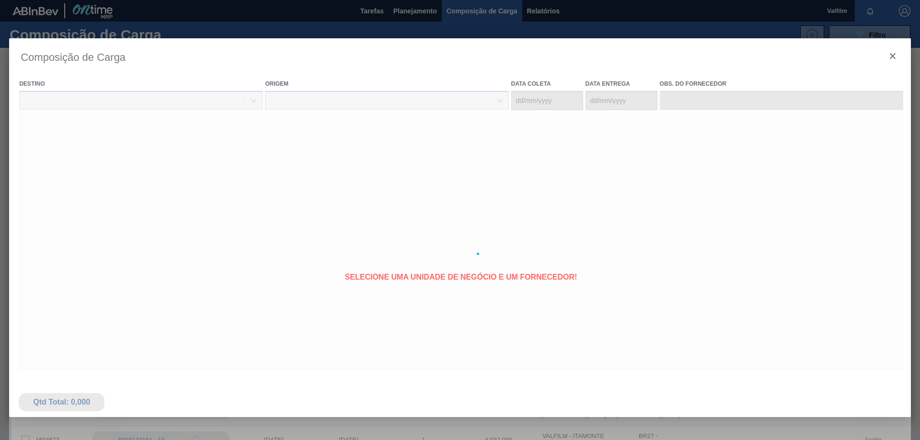
type coleta "[DATE]"
type entrega "[DATE]"
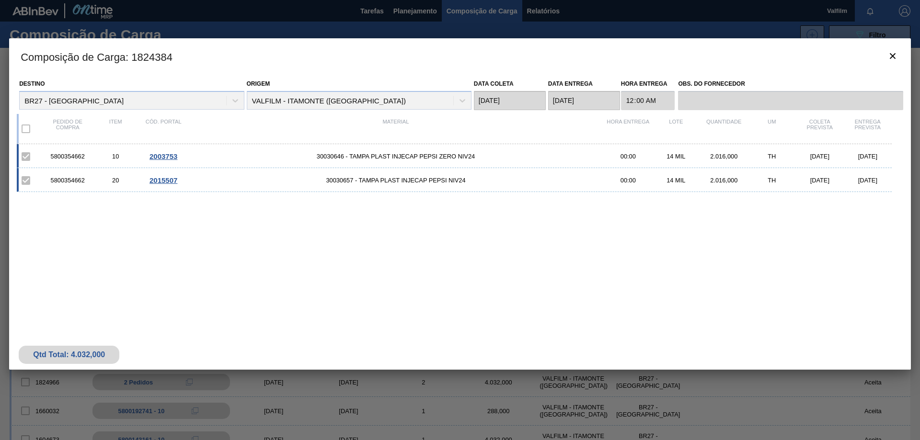
click at [72, 153] on div "5800354662" at bounding box center [68, 156] width 48 height 7
click at [890, 55] on icon "botão de ícone" at bounding box center [892, 55] width 11 height 11
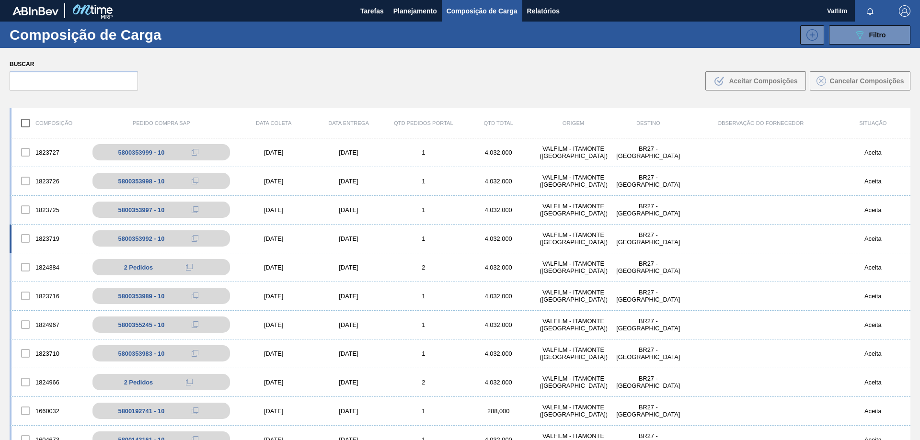
click at [328, 239] on div "[DATE]" at bounding box center [348, 238] width 75 height 7
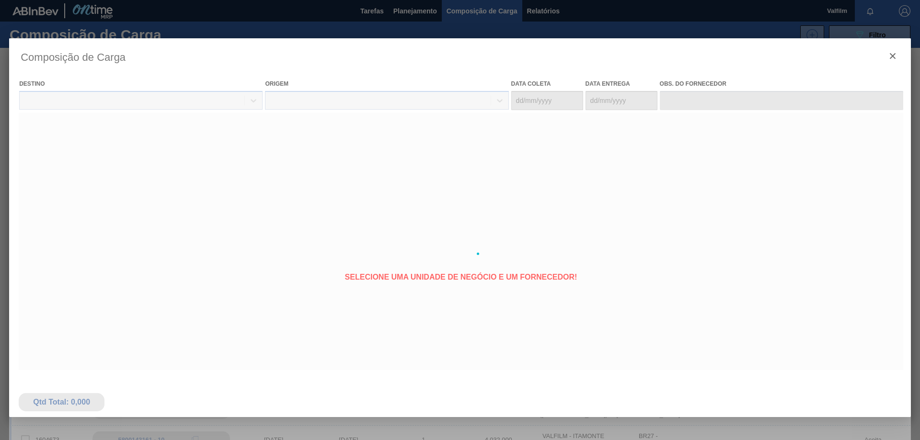
type coleta "[DATE]"
type entrega "[DATE]"
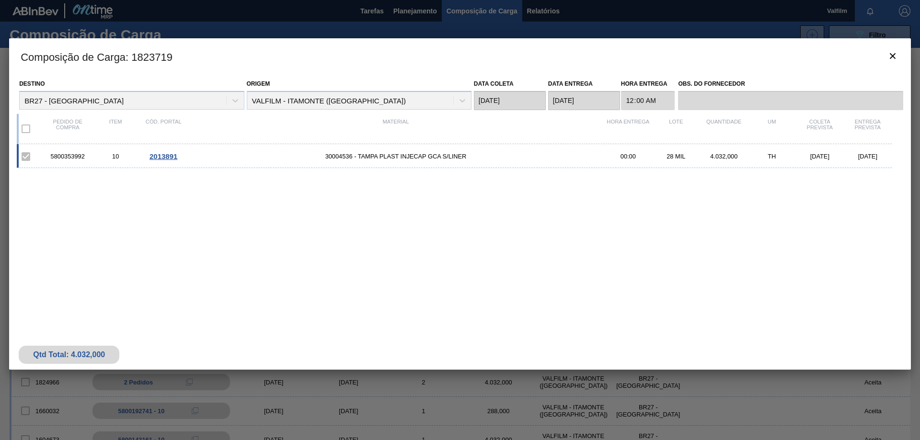
click at [82, 158] on div "5800353992" at bounding box center [68, 156] width 48 height 7
click at [903, 54] on button "botão de ícone" at bounding box center [892, 56] width 23 height 23
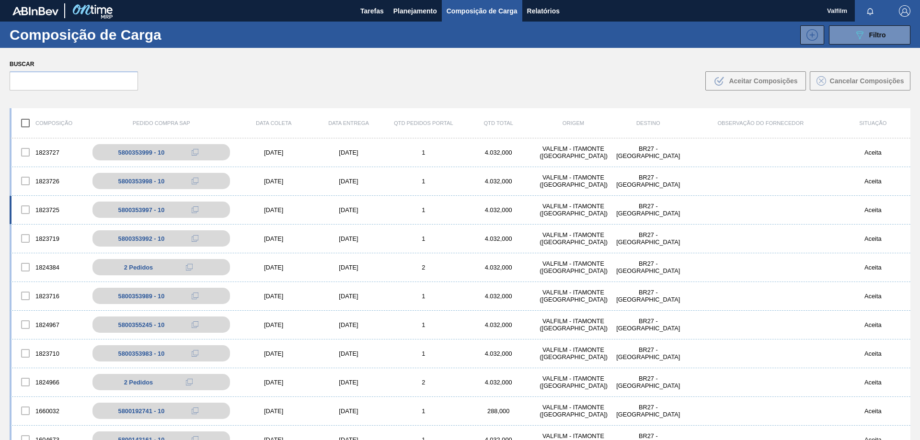
click at [345, 206] on div "[DATE]" at bounding box center [348, 209] width 75 height 7
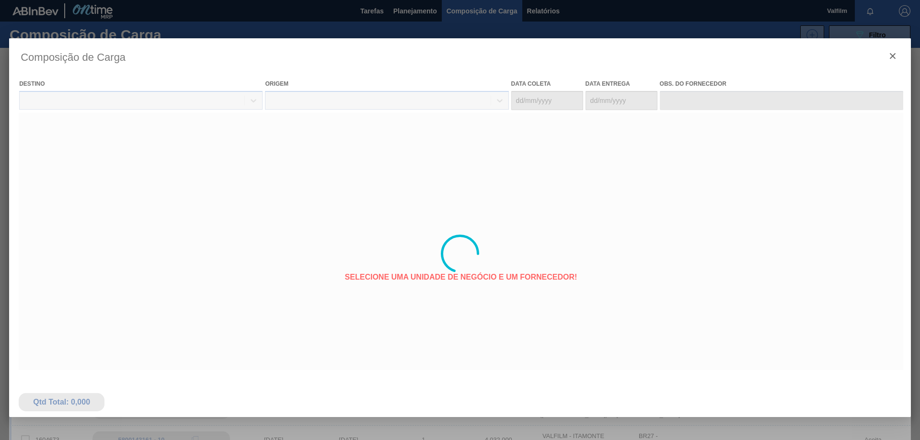
type coleta "[DATE]"
type entrega "[DATE]"
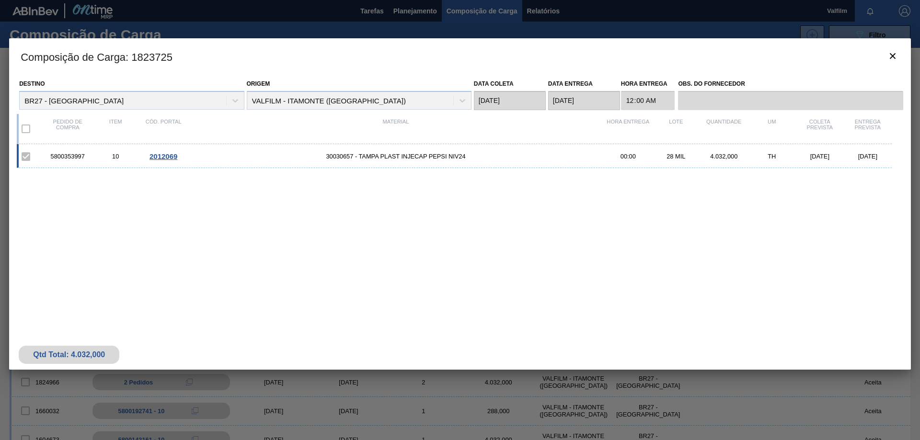
click at [78, 151] on div "5800353997 10 2012069 30030657 - TAMPA PLAST INJECAP PEPSI NIV24 00:00 28 MIL 4…" at bounding box center [454, 156] width 875 height 24
click at [891, 52] on icon "botão de ícone" at bounding box center [892, 55] width 11 height 11
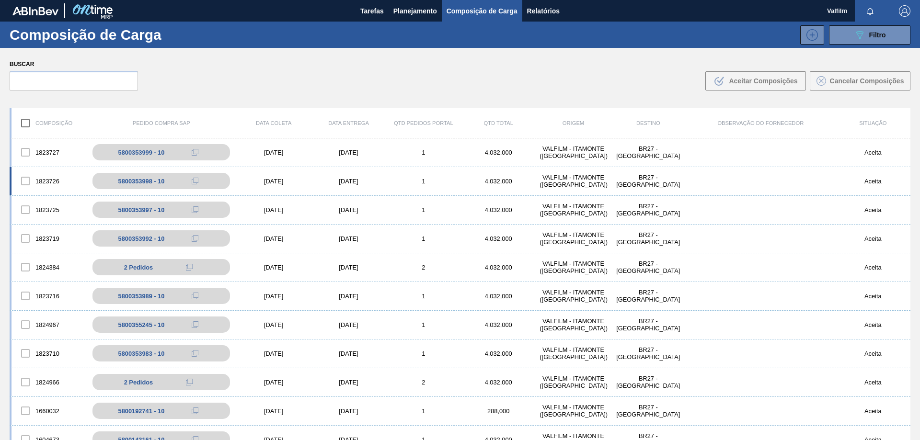
click at [344, 183] on div "[DATE]" at bounding box center [348, 181] width 75 height 7
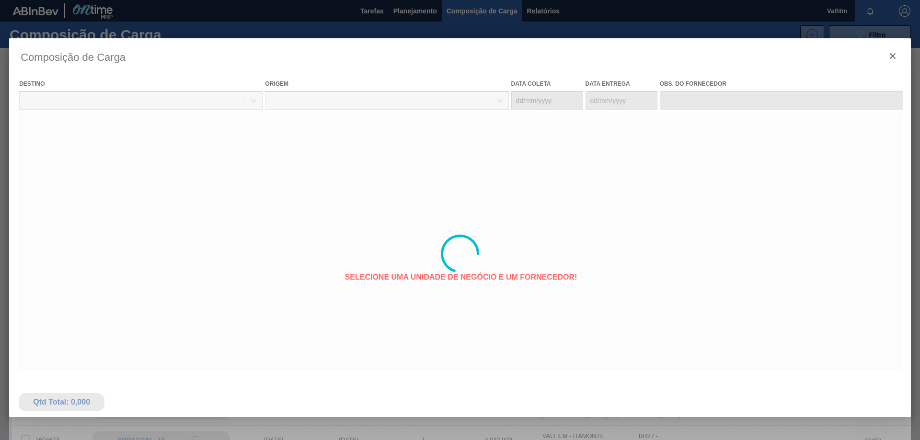
type coleta "[DATE]"
type entrega "[DATE]"
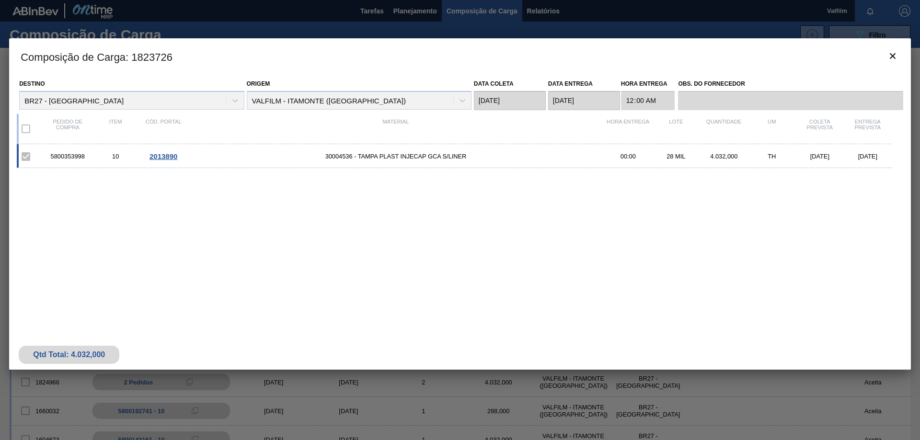
click at [64, 157] on div "5800353998" at bounding box center [68, 156] width 48 height 7
click at [900, 54] on button "botão de ícone" at bounding box center [892, 56] width 23 height 23
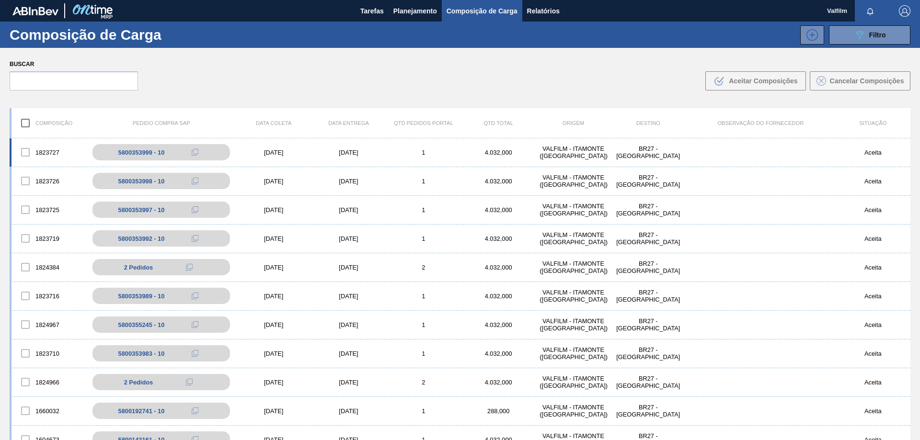
click at [348, 152] on div "[DATE]" at bounding box center [348, 152] width 75 height 7
click at [342, 155] on div "[DATE]" at bounding box center [348, 152] width 75 height 7
click at [195, 148] on button at bounding box center [204, 152] width 19 height 11
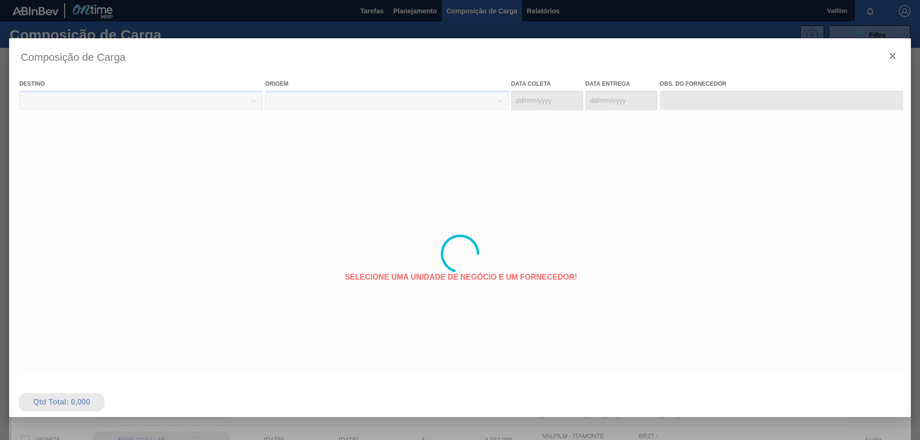
type coleta "[DATE]"
type entrega "[DATE]"
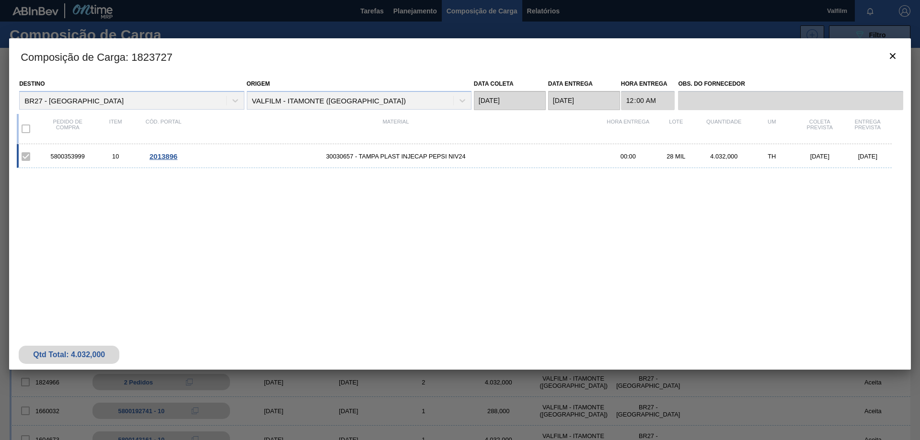
click at [57, 158] on div "5800353999" at bounding box center [68, 156] width 48 height 7
click at [894, 52] on icon "botão de ícone" at bounding box center [892, 55] width 11 height 11
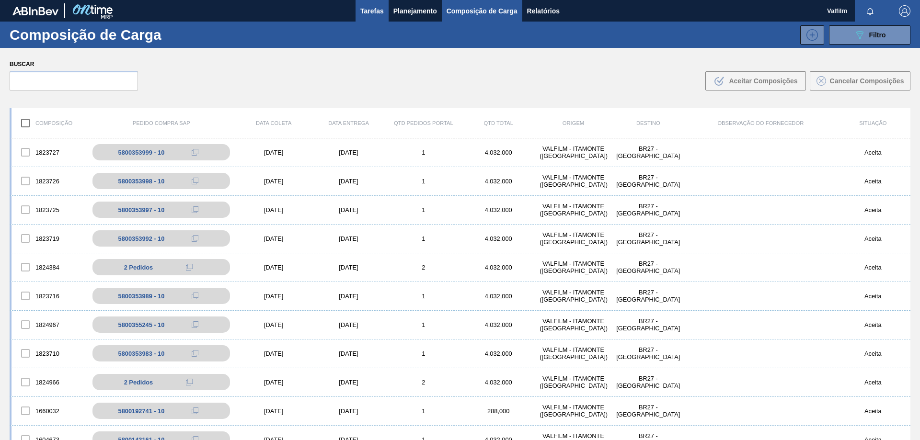
click at [386, 13] on button "Tarefas" at bounding box center [371, 11] width 33 height 22
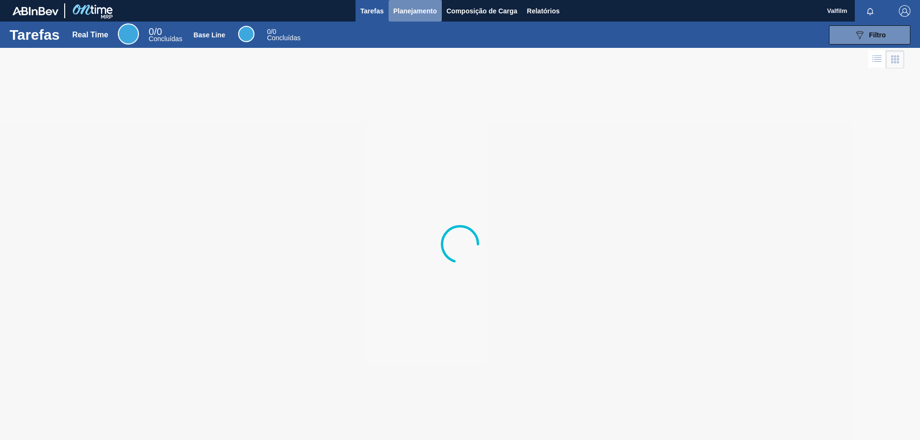
click at [398, 15] on span "Planejamento" at bounding box center [415, 10] width 44 height 11
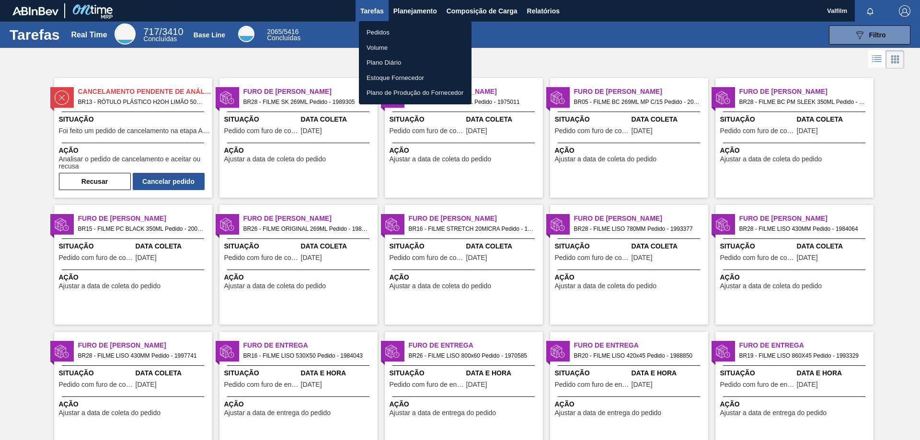
click at [407, 28] on li "Pedidos" at bounding box center [415, 32] width 113 height 15
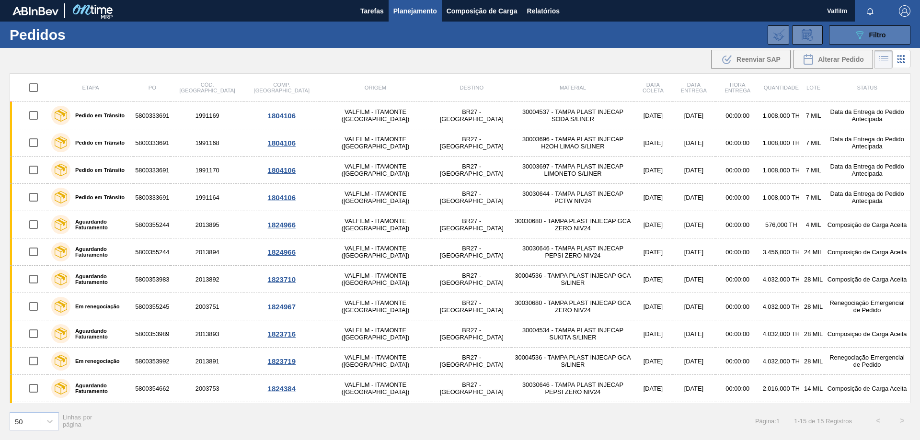
click at [871, 34] on span "Filtro" at bounding box center [877, 35] width 17 height 8
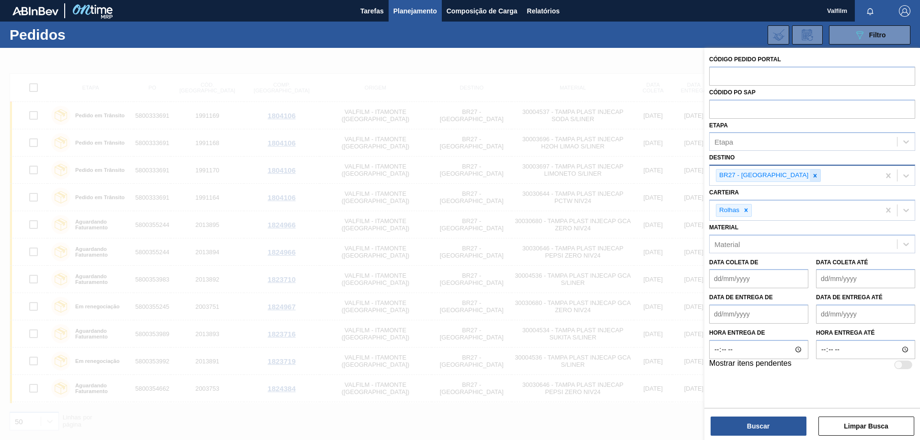
click at [811, 172] on icon at bounding box center [814, 175] width 7 height 7
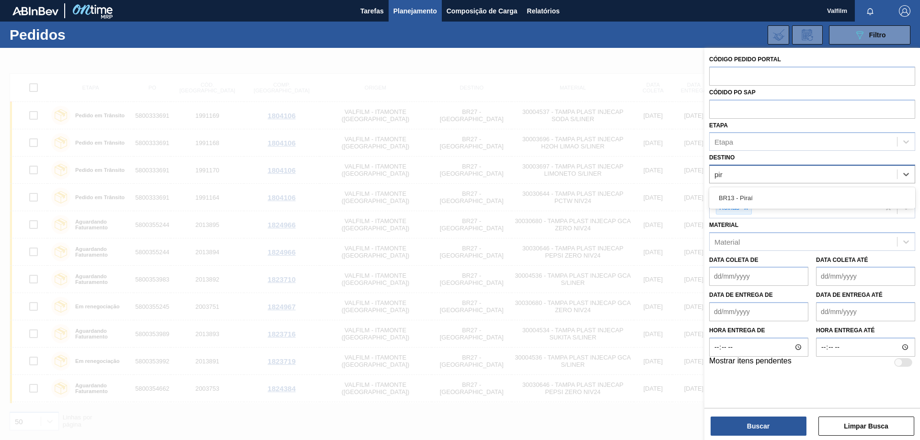
type input "pira"
click at [784, 183] on div "Unidade de Negócio" at bounding box center [812, 174] width 206 height 19
click at [776, 178] on div "Unidade de Negócio" at bounding box center [746, 175] width 65 height 8
type input "-"
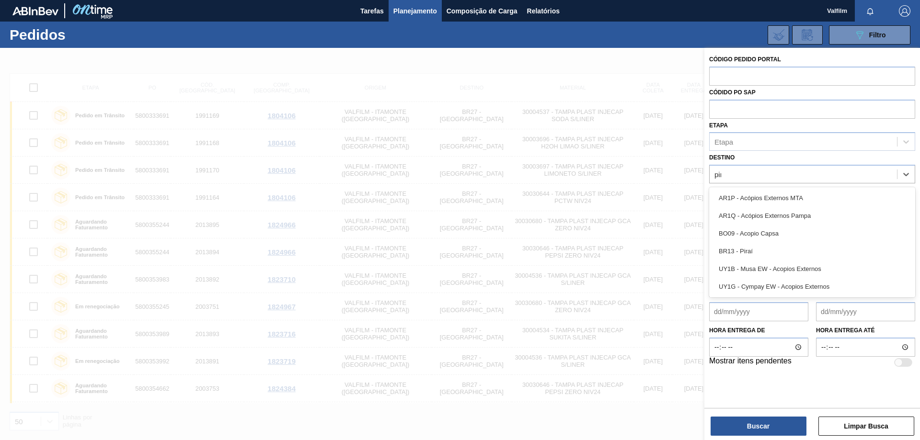
type input "pira"
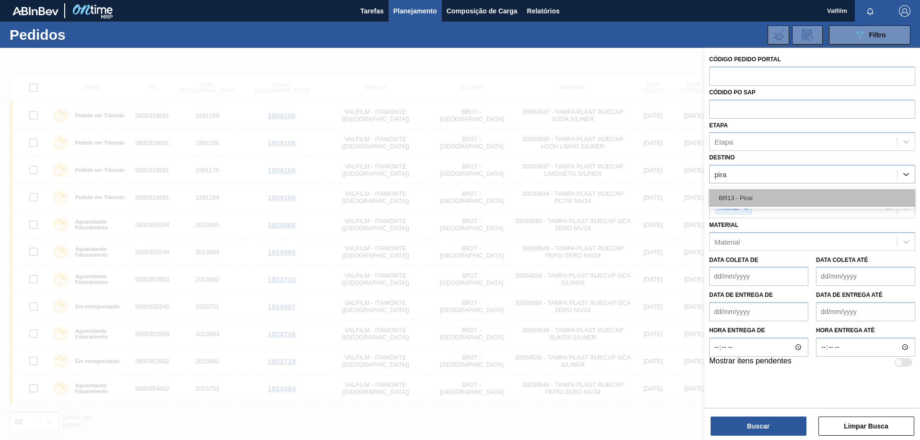
click at [792, 199] on div "BR13 - Piraí" at bounding box center [812, 198] width 206 height 18
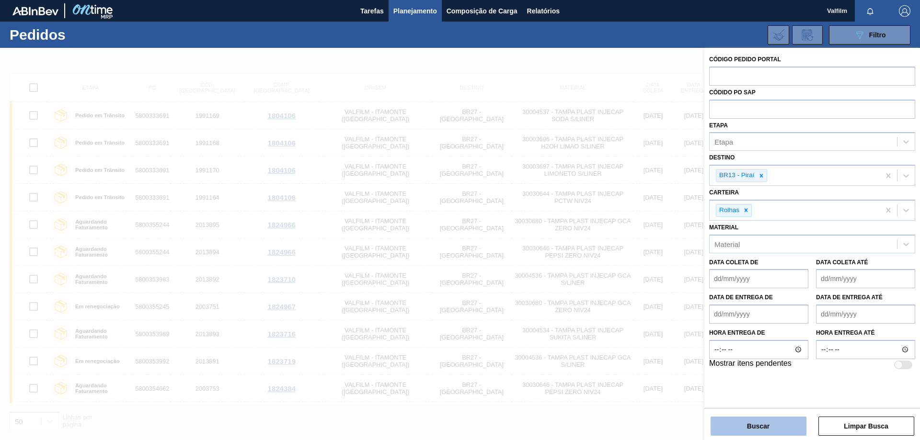
click at [721, 423] on button "Buscar" at bounding box center [758, 426] width 96 height 19
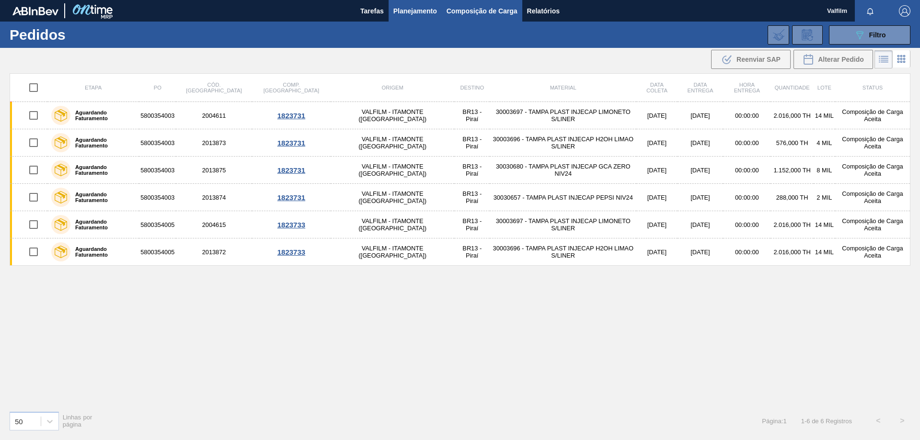
click at [478, 11] on span "Composição de Carga" at bounding box center [481, 10] width 71 height 11
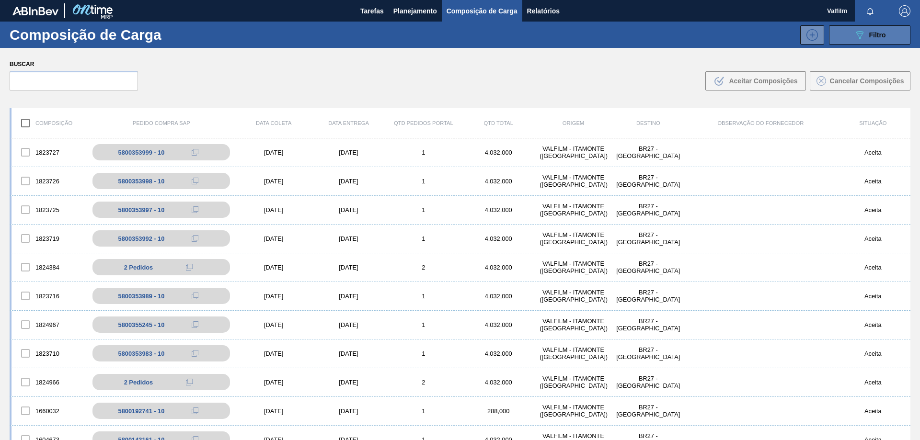
click at [876, 28] on button "089F7B8B-B2A5-4AFE-B5C0-19BA573D28AC Filtro" at bounding box center [869, 34] width 81 height 19
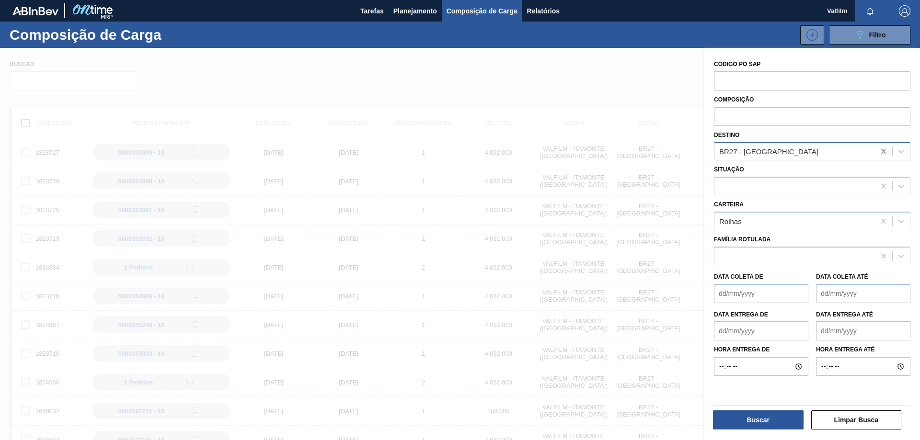
click at [880, 152] on icon at bounding box center [883, 152] width 10 height 10
type input "pira"
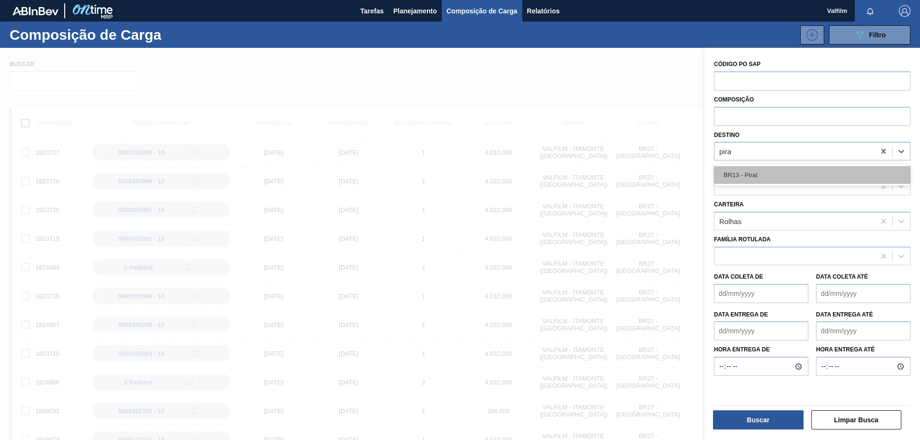
click at [839, 172] on div "BR13 - Piraí" at bounding box center [812, 175] width 196 height 18
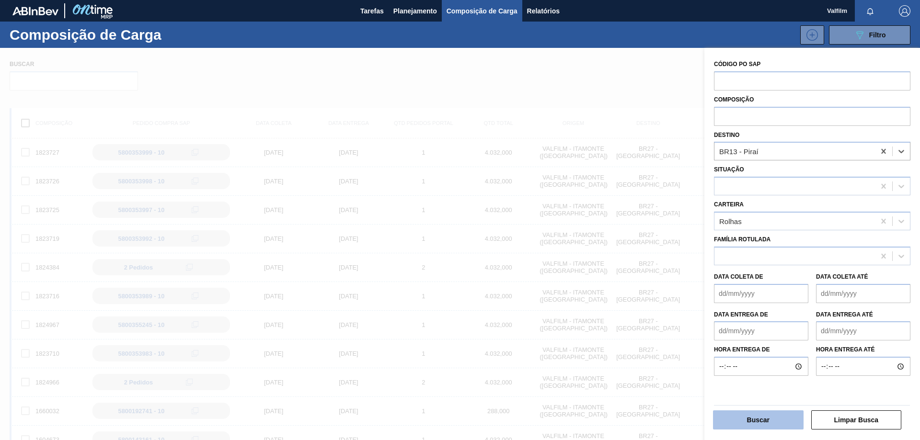
click at [736, 418] on button "Buscar" at bounding box center [758, 419] width 91 height 19
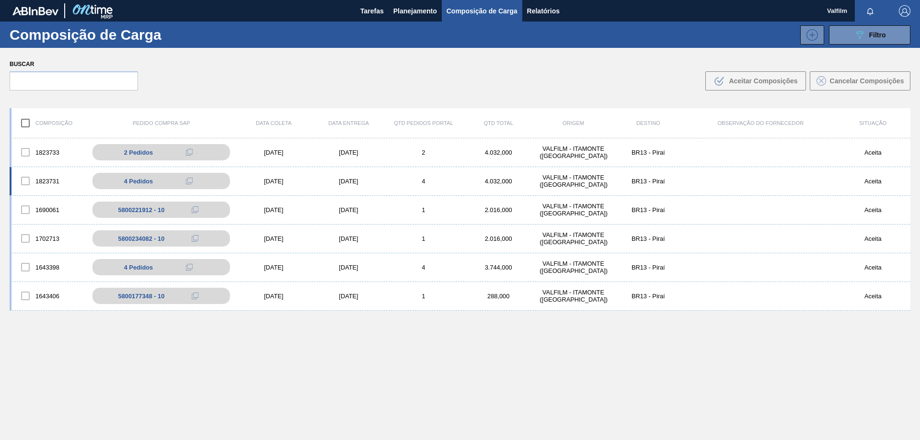
click at [345, 180] on div "[DATE]" at bounding box center [348, 181] width 75 height 7
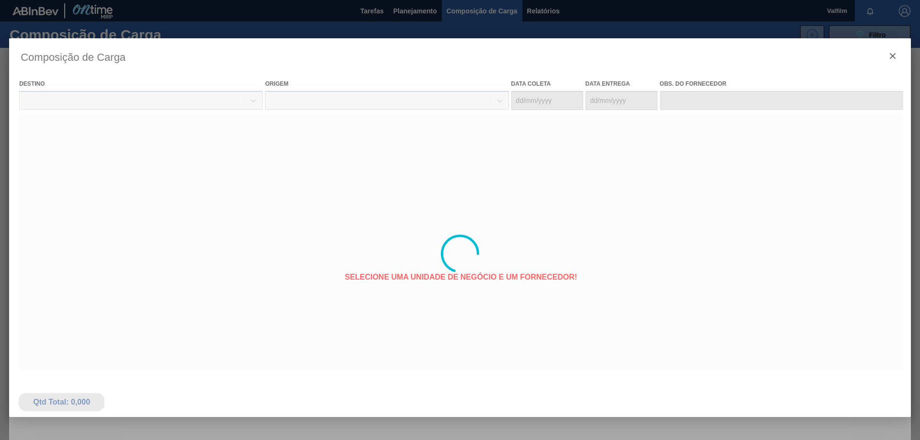
type coleta "[DATE]"
type entrega "[DATE]"
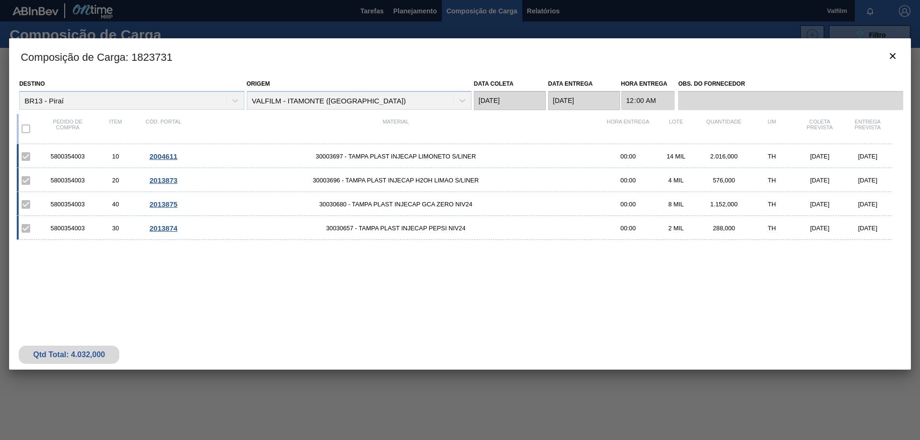
click at [157, 229] on span "2013874" at bounding box center [163, 228] width 28 height 8
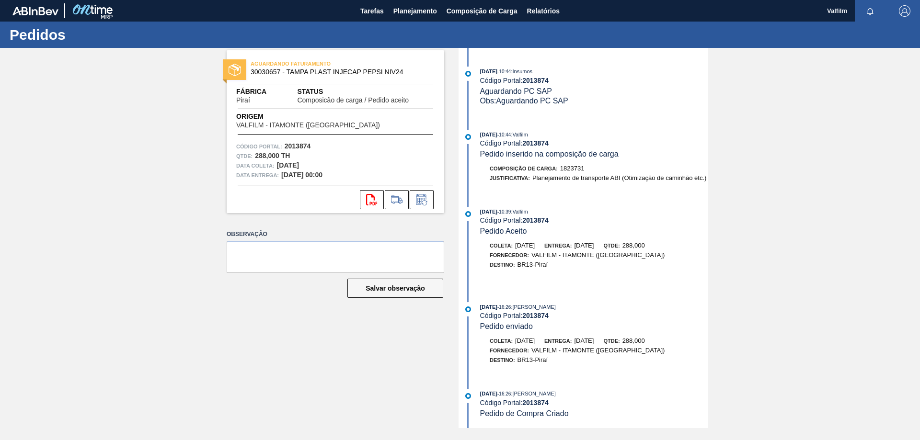
scroll to position [154, 0]
click at [397, 194] on icon at bounding box center [396, 199] width 15 height 11
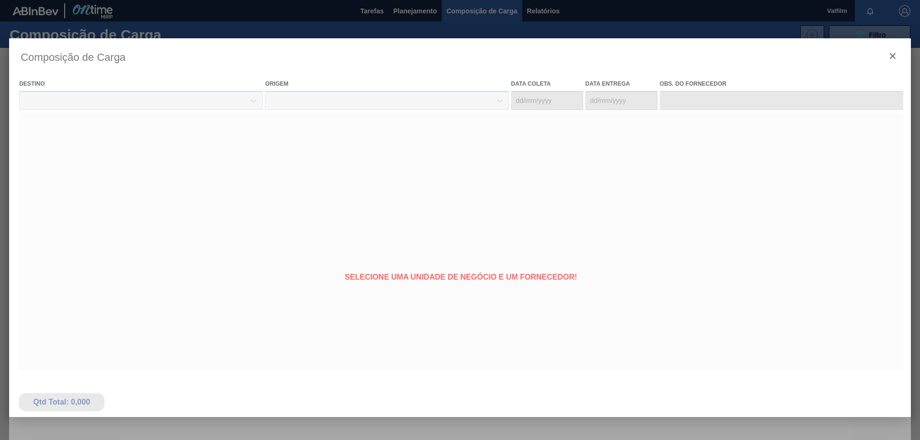
type coleta "[DATE]"
type entrega "[DATE]"
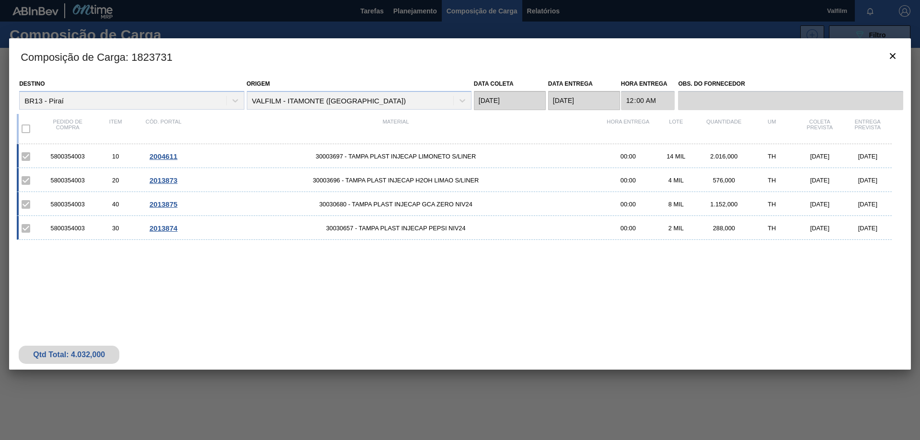
click at [74, 157] on div "5800354003" at bounding box center [68, 156] width 48 height 7
click at [886, 56] on button "botão de ícone" at bounding box center [892, 56] width 23 height 23
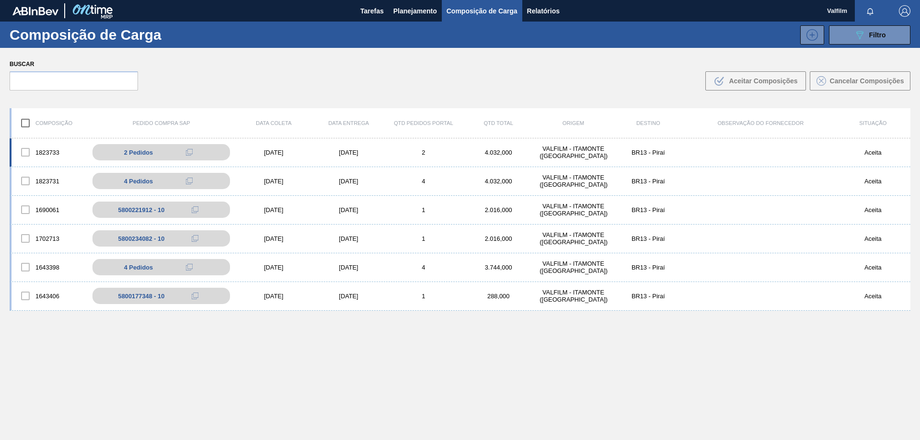
click at [347, 150] on div "[DATE]" at bounding box center [348, 152] width 75 height 7
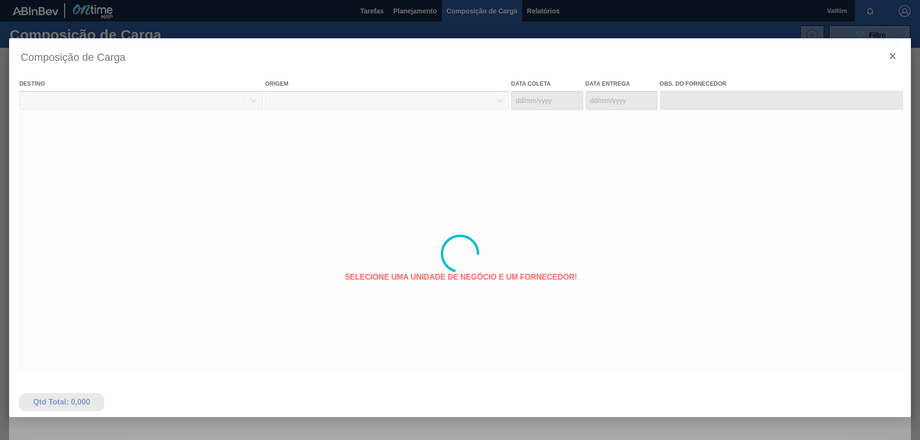
type coleta "[DATE]"
type entrega "[DATE]"
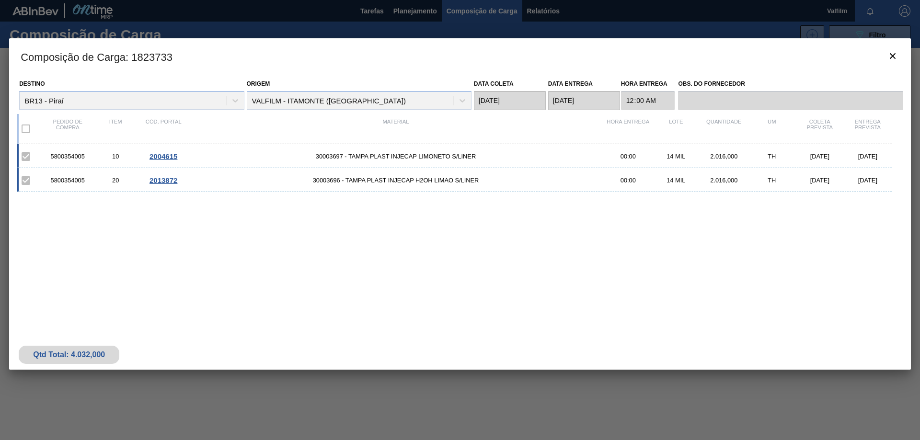
click at [62, 155] on div "5800354005" at bounding box center [68, 156] width 48 height 7
click at [889, 59] on icon "botão de ícone" at bounding box center [892, 55] width 11 height 11
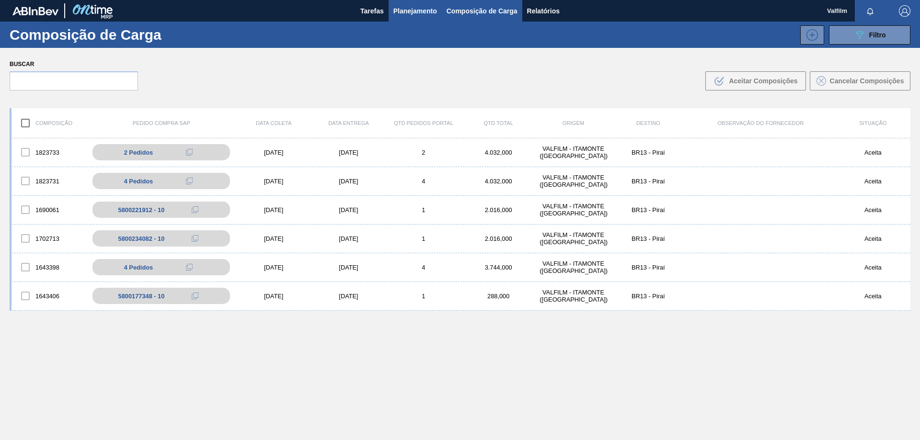
click at [430, 11] on span "Planejamento" at bounding box center [415, 10] width 44 height 11
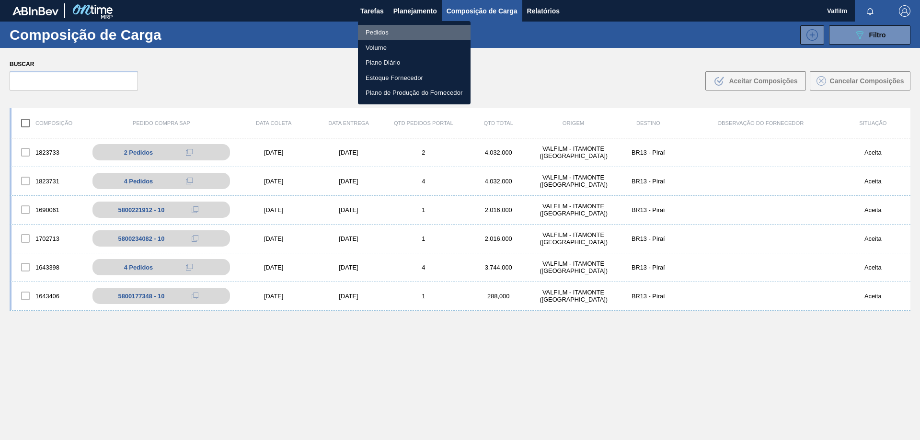
click at [399, 32] on li "Pedidos" at bounding box center [414, 32] width 113 height 15
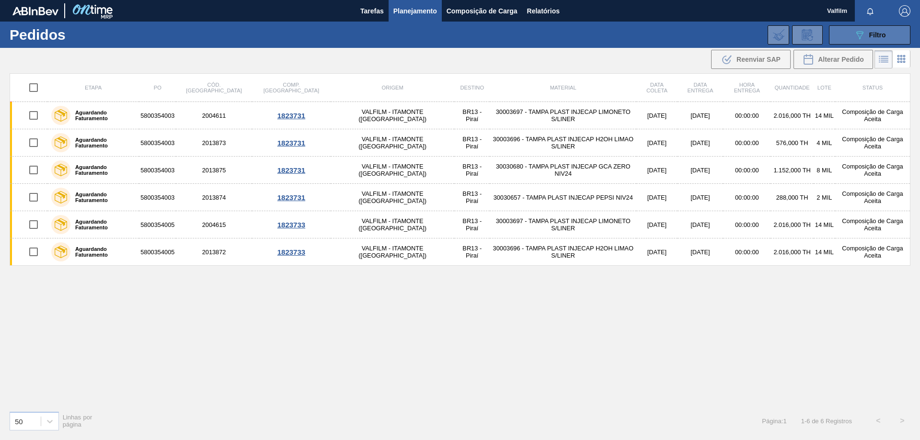
click at [867, 35] on div "089F7B8B-B2A5-4AFE-B5C0-19BA573D28AC Filtro" at bounding box center [870, 34] width 32 height 11
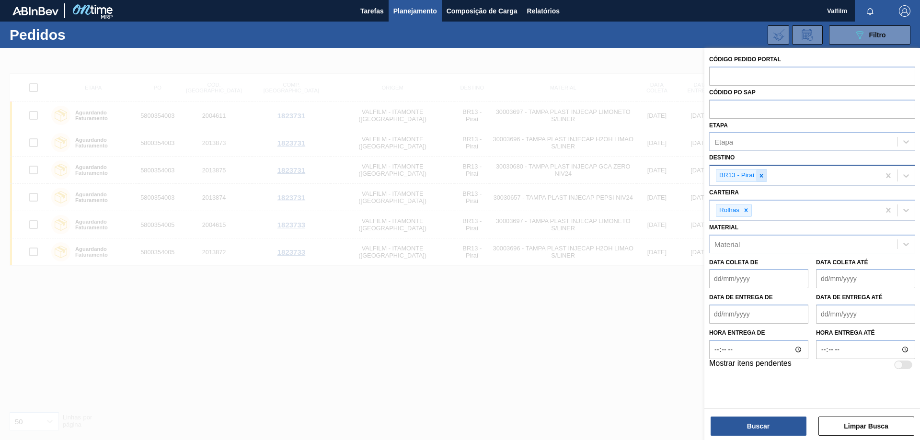
click at [764, 177] on icon at bounding box center [761, 175] width 7 height 7
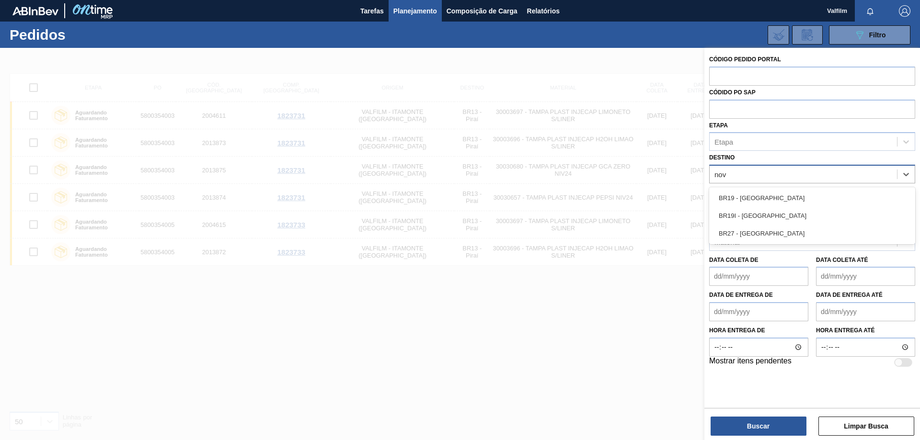
type input "nova"
click at [789, 197] on div "BR19 - [GEOGRAPHIC_DATA]" at bounding box center [812, 198] width 206 height 18
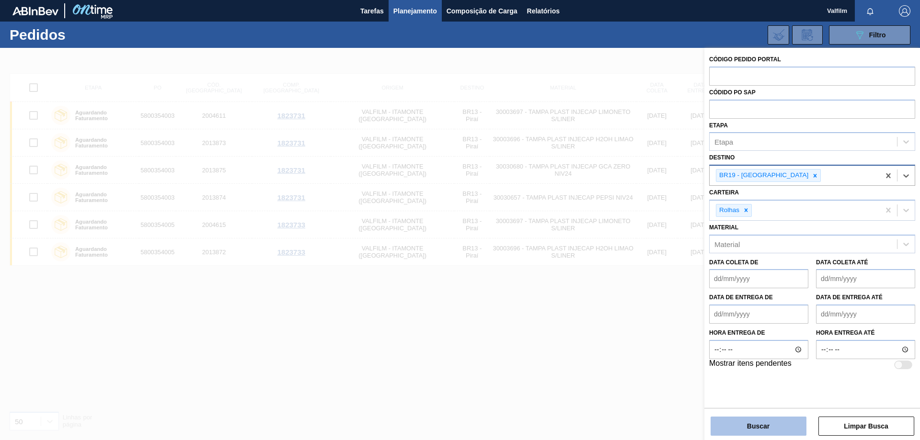
click at [758, 425] on button "Buscar" at bounding box center [758, 426] width 96 height 19
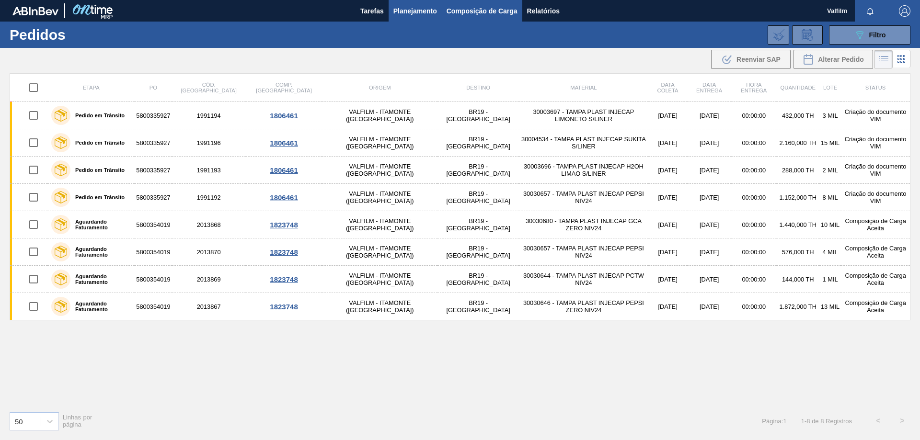
click at [474, 11] on span "Composição de Carga" at bounding box center [481, 10] width 71 height 11
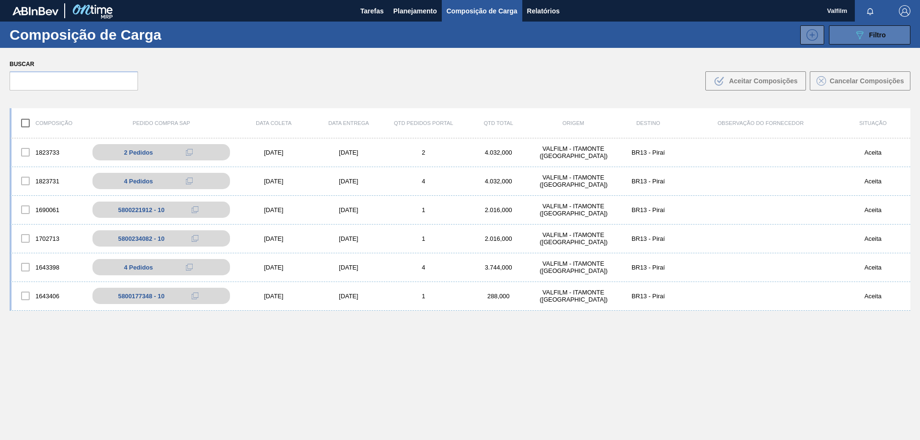
click at [885, 43] on button "089F7B8B-B2A5-4AFE-B5C0-19BA573D28AC Filtro" at bounding box center [869, 34] width 81 height 19
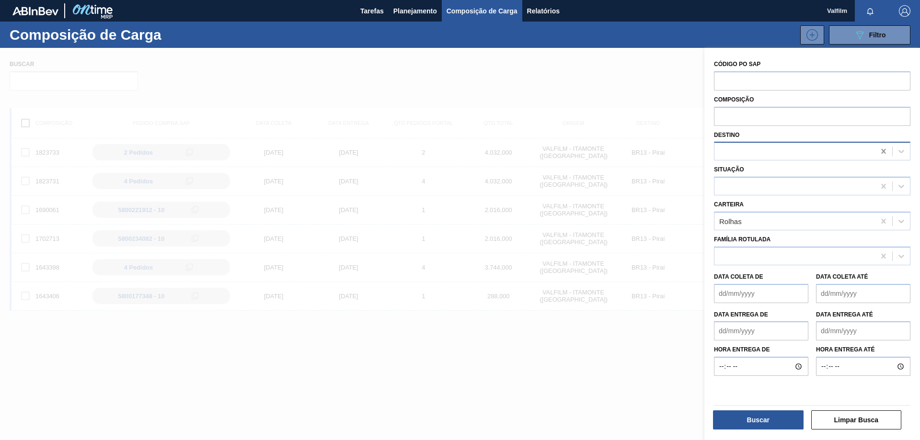
click at [880, 150] on icon at bounding box center [883, 152] width 10 height 10
type input "nova ri"
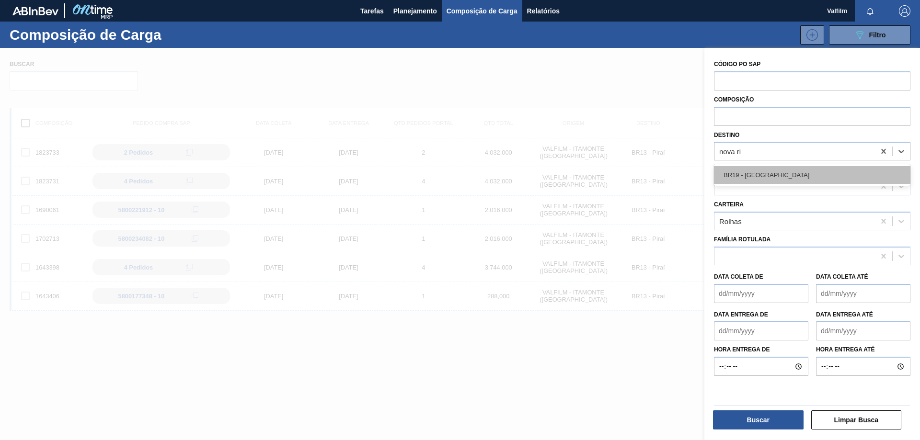
click at [797, 178] on div "BR19 - [GEOGRAPHIC_DATA]" at bounding box center [812, 175] width 196 height 18
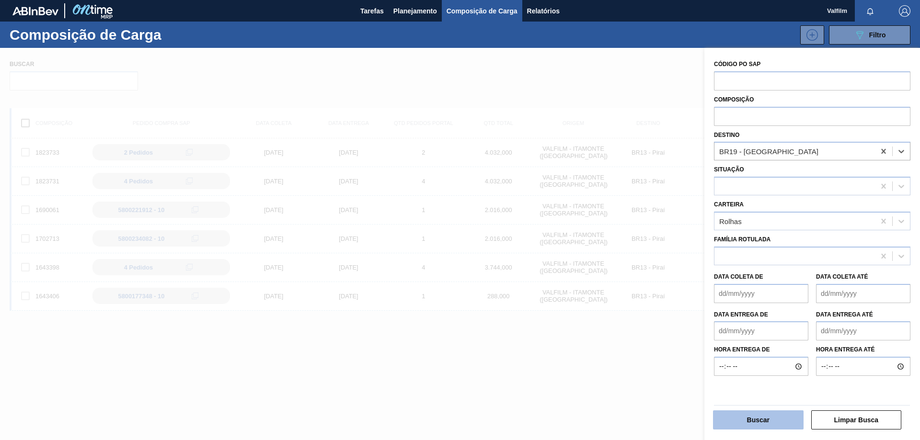
click at [759, 421] on button "Buscar" at bounding box center [758, 419] width 91 height 19
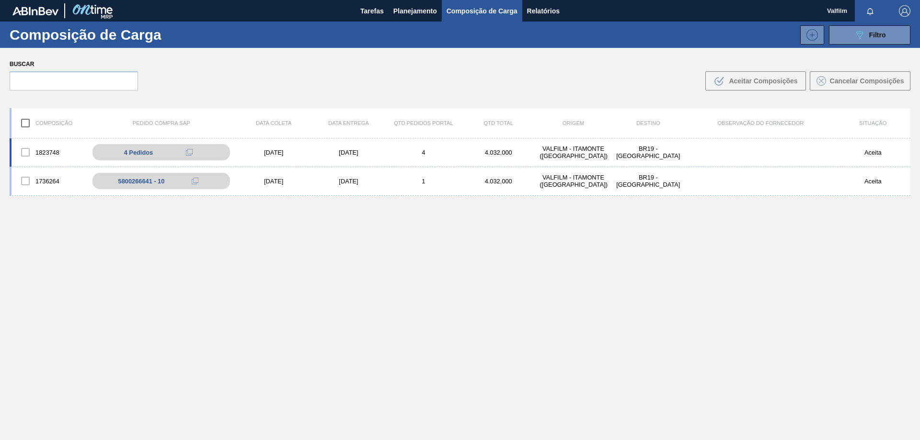
click at [371, 154] on div "[DATE]" at bounding box center [348, 152] width 75 height 7
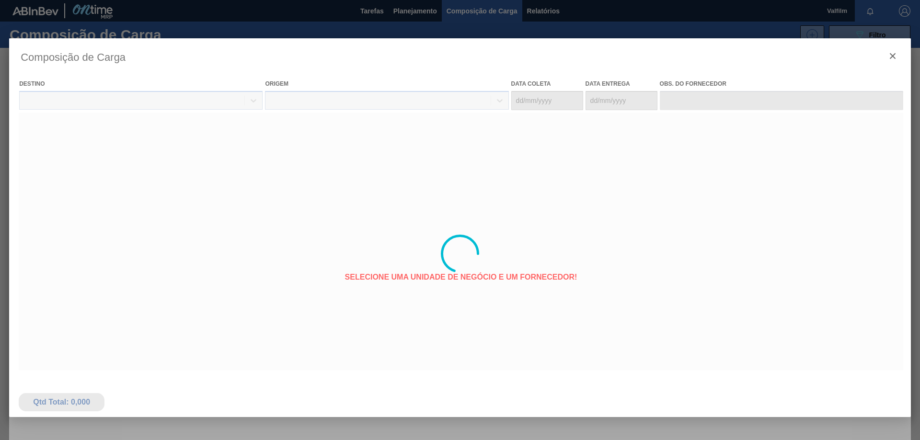
type coleta "[DATE]"
type entrega "[DATE]"
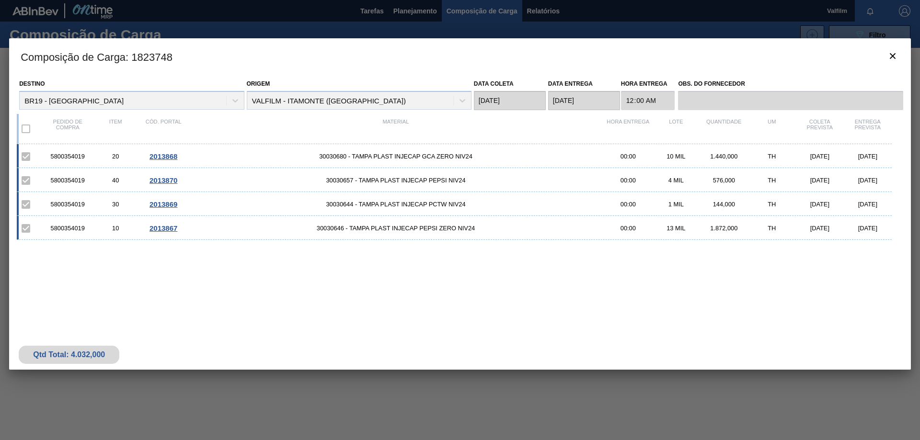
click at [74, 154] on div "5800354019" at bounding box center [68, 156] width 48 height 7
click at [82, 157] on div "5800354019" at bounding box center [68, 156] width 48 height 7
click at [891, 53] on icon "botão de ícone" at bounding box center [892, 55] width 11 height 11
